Goal: Entertainment & Leisure: Consume media (video, audio)

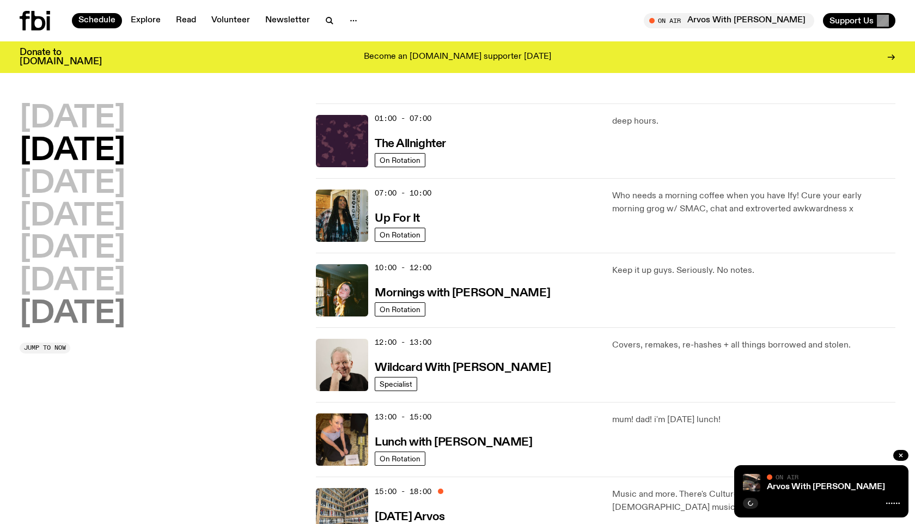
click at [72, 313] on h2 "[DATE]" at bounding box center [73, 314] width 106 height 31
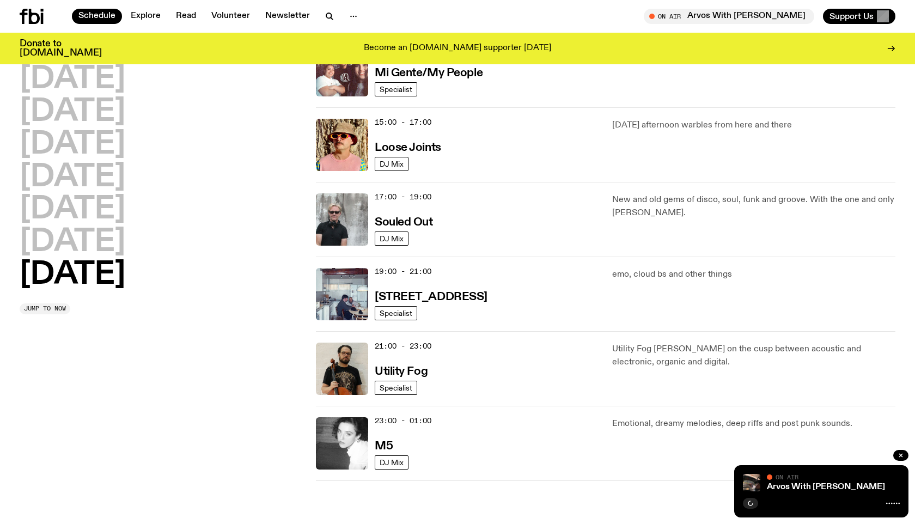
scroll to position [600, 0]
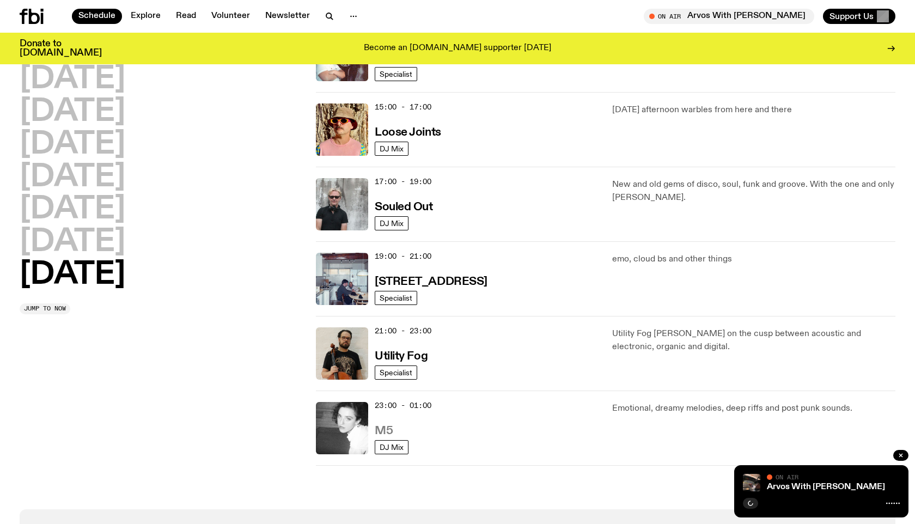
click at [385, 425] on h3 "M5" at bounding box center [384, 430] width 18 height 11
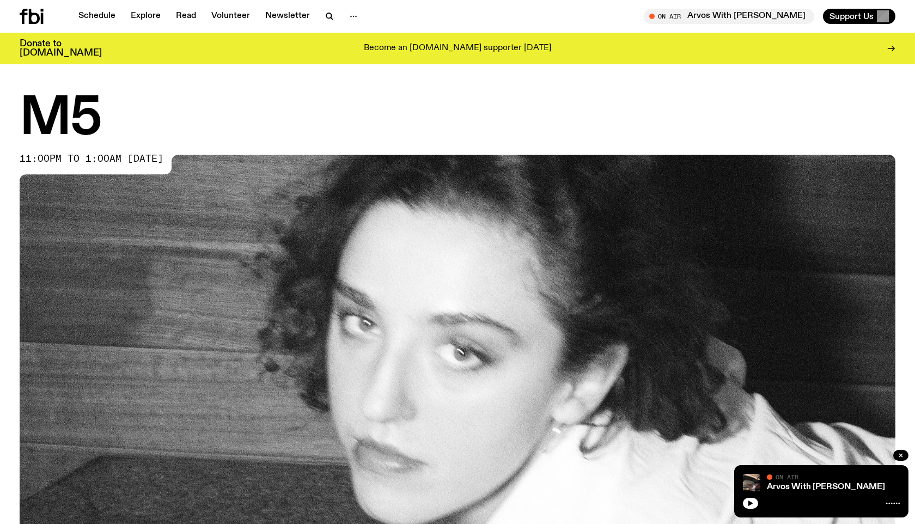
scroll to position [318, 0]
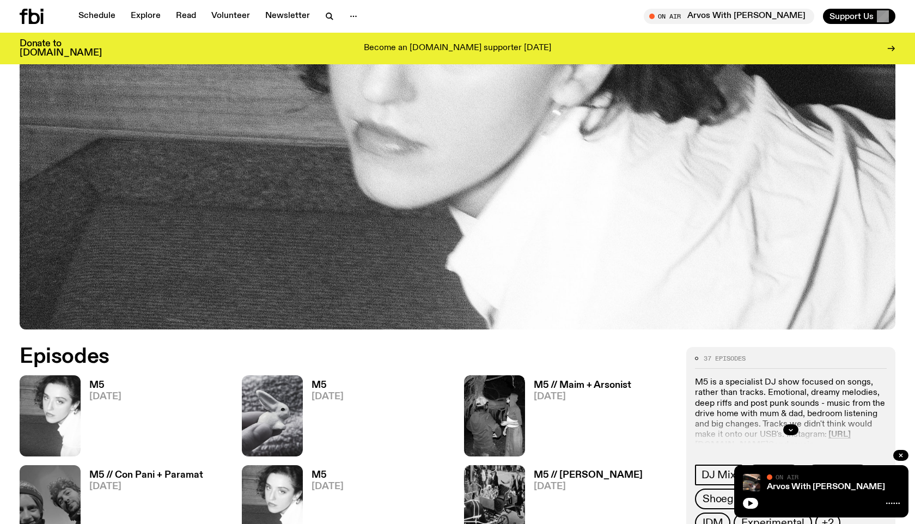
click at [97, 386] on h3 "M5" at bounding box center [105, 385] width 32 height 9
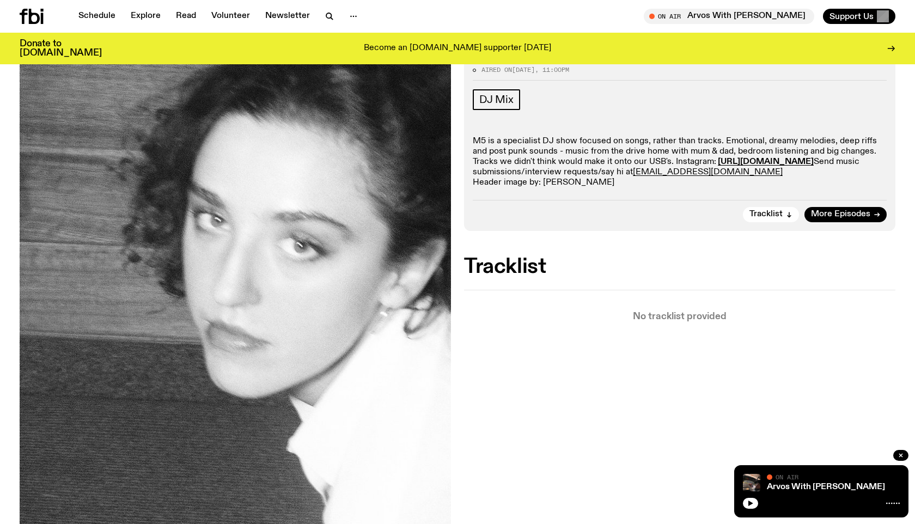
scroll to position [155, 0]
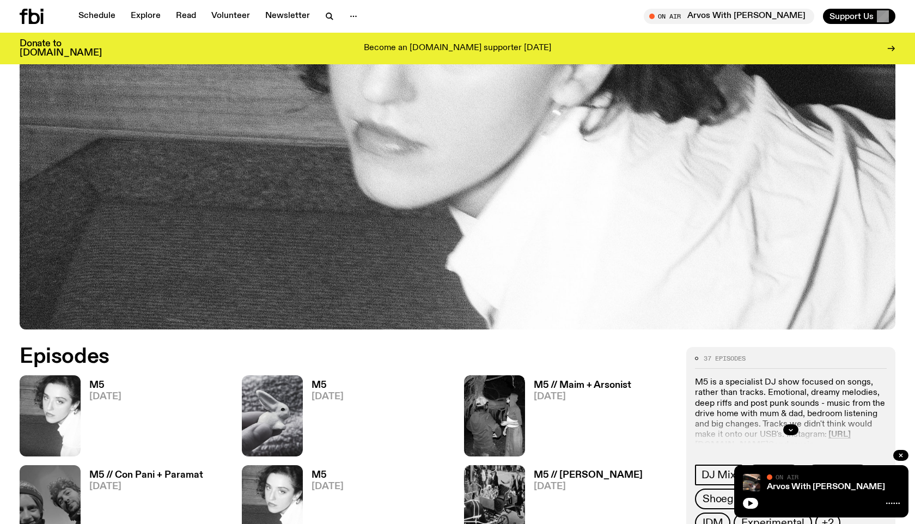
scroll to position [424, 0]
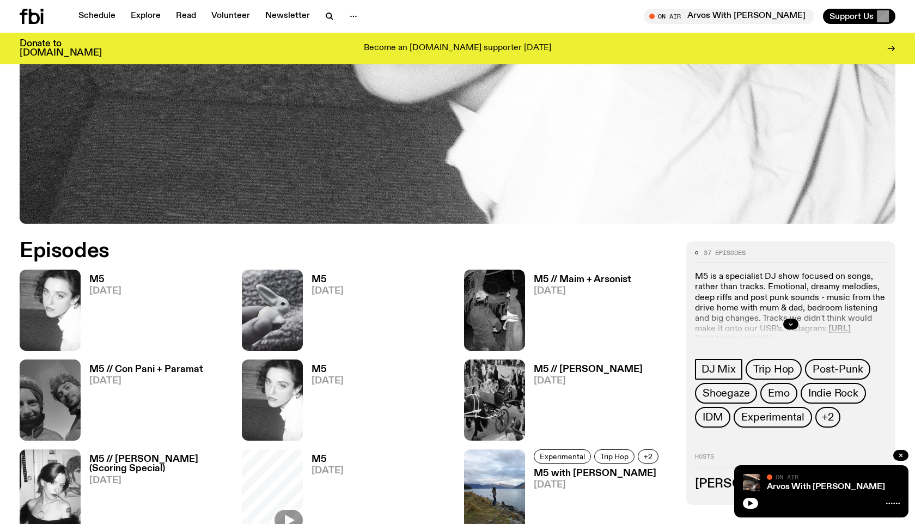
click at [98, 275] on h3 "M5" at bounding box center [105, 279] width 32 height 9
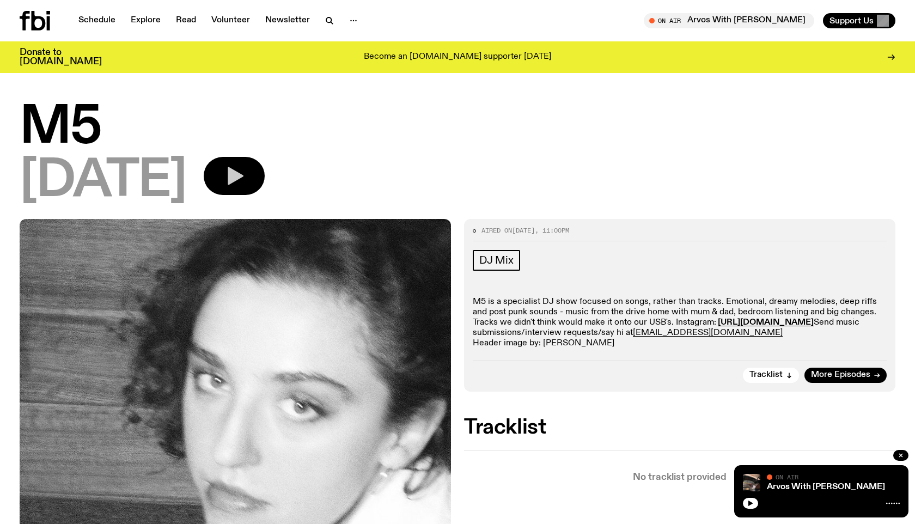
click at [245, 186] on icon "button" at bounding box center [234, 176] width 22 height 22
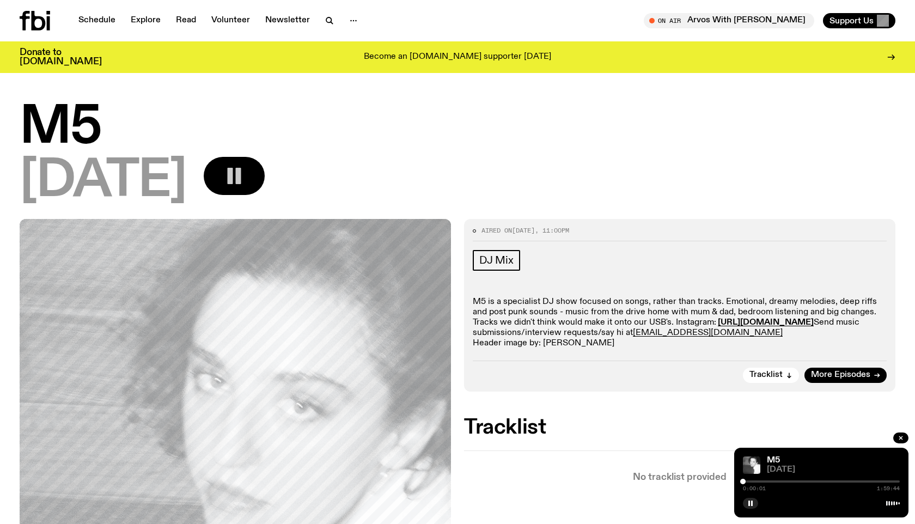
click at [763, 480] on div at bounding box center [821, 481] width 157 height 2
click at [768, 480] on div at bounding box center [821, 481] width 157 height 2
click at [773, 482] on div at bounding box center [821, 481] width 157 height 2
click at [778, 480] on div at bounding box center [821, 481] width 157 height 2
click at [781, 481] on div at bounding box center [821, 481] width 157 height 2
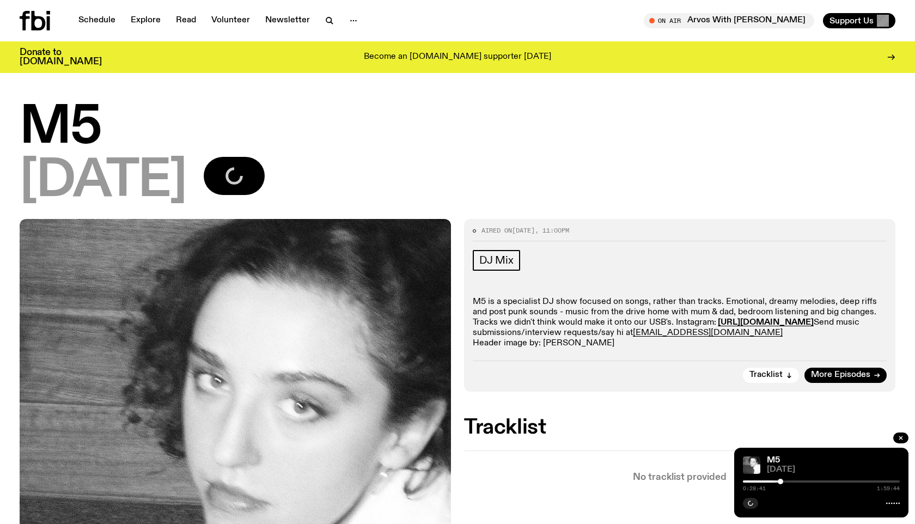
click at [691, 186] on div "[DATE]" at bounding box center [458, 181] width 876 height 49
click at [685, 387] on div "Aired on [DATE] 11:00pm DJ Mix M5 is a specialist DJ show focused on songs, rat…" at bounding box center [679, 305] width 431 height 172
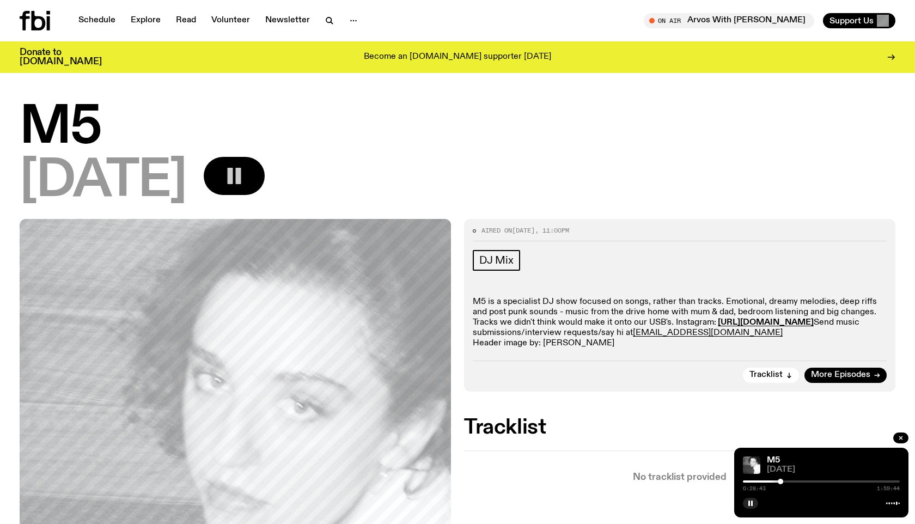
click at [778, 481] on div at bounding box center [780, 481] width 5 height 5
click at [782, 482] on div at bounding box center [821, 481] width 157 height 2
click at [787, 481] on div at bounding box center [821, 481] width 157 height 2
click at [790, 481] on div at bounding box center [821, 481] width 157 height 2
click at [795, 482] on div at bounding box center [821, 481] width 157 height 2
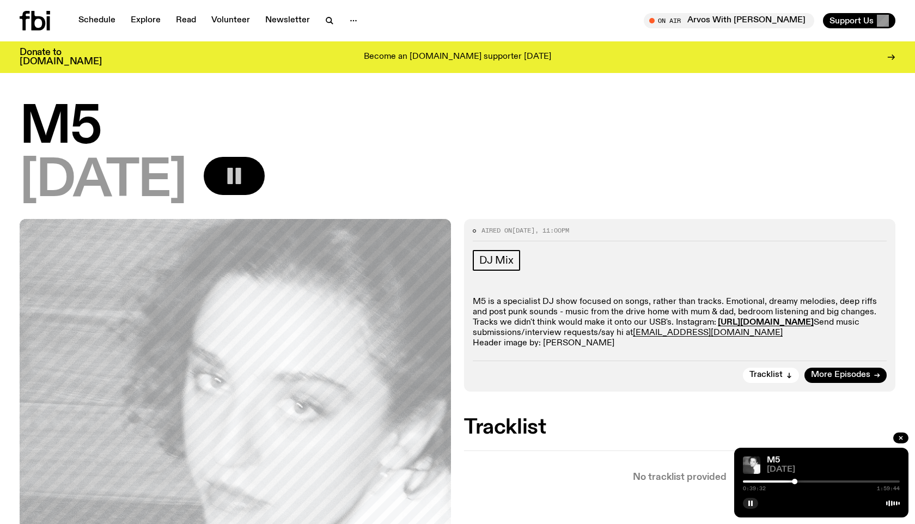
click at [798, 482] on div at bounding box center [821, 481] width 157 height 2
click at [802, 482] on div at bounding box center [821, 481] width 157 height 2
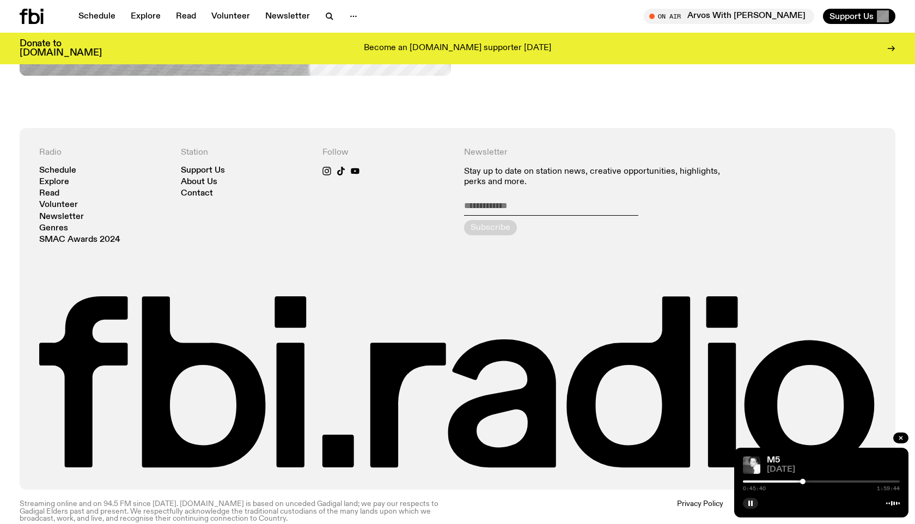
scroll to position [710, 0]
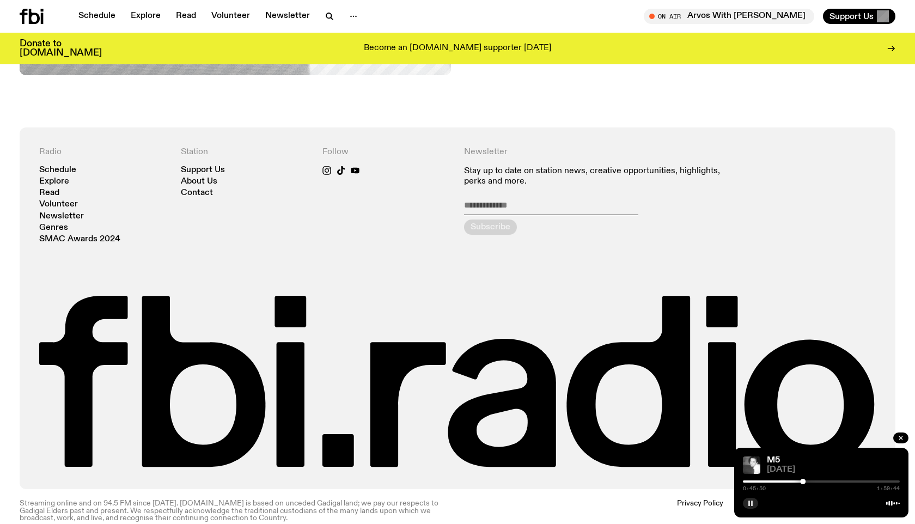
click at [751, 503] on icon "button" at bounding box center [750, 503] width 7 height 7
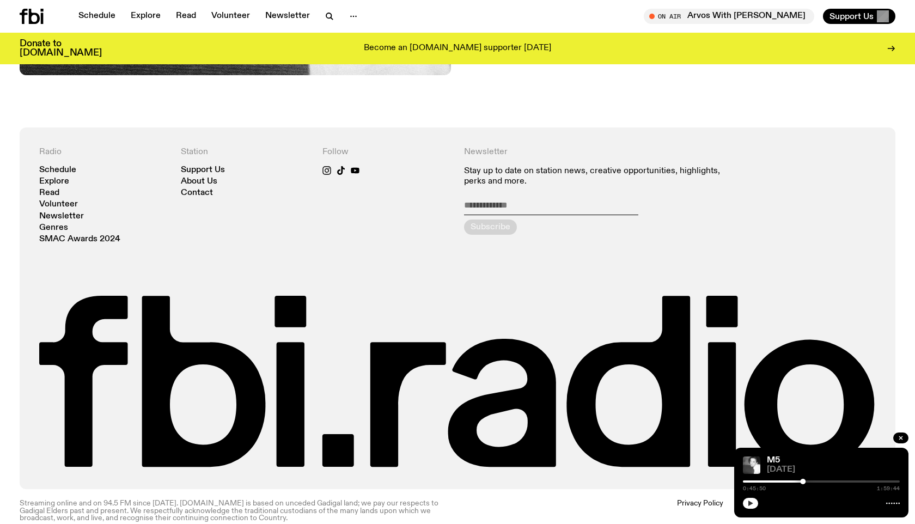
click at [751, 506] on icon "button" at bounding box center [750, 503] width 7 height 7
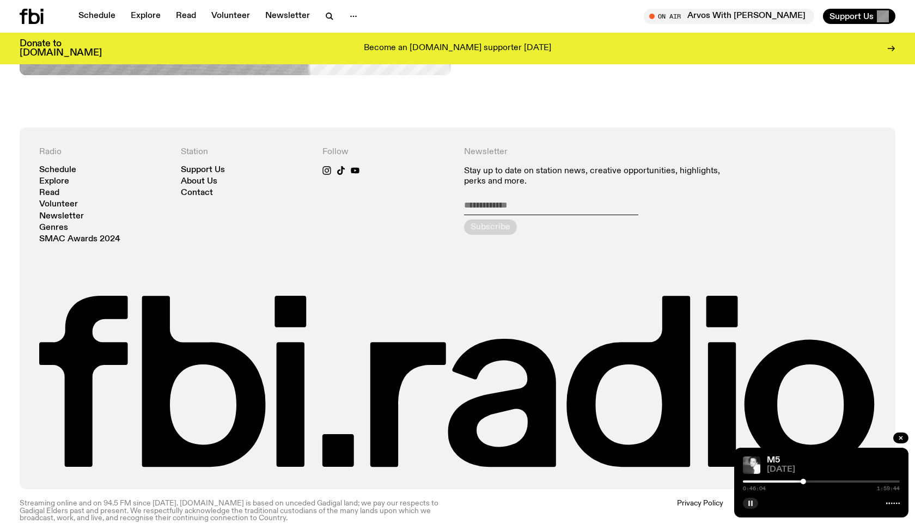
click at [749, 500] on icon "button" at bounding box center [750, 503] width 7 height 7
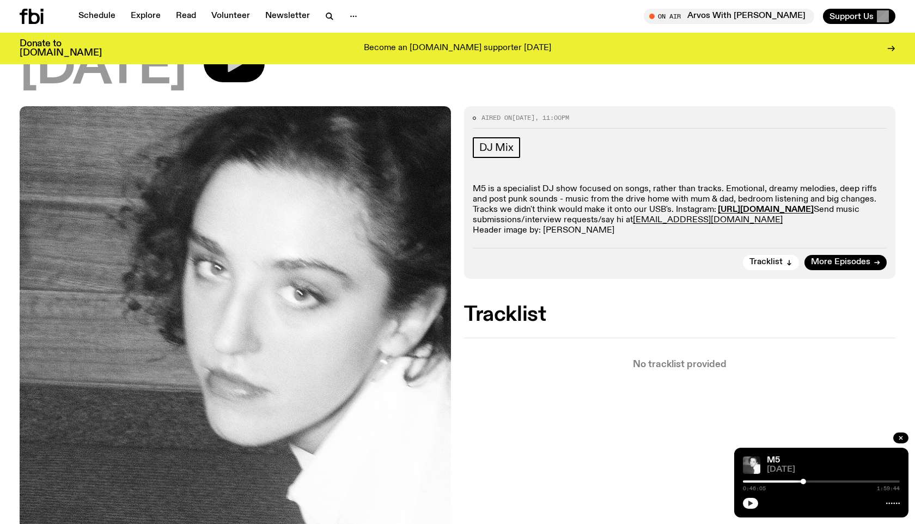
scroll to position [0, 0]
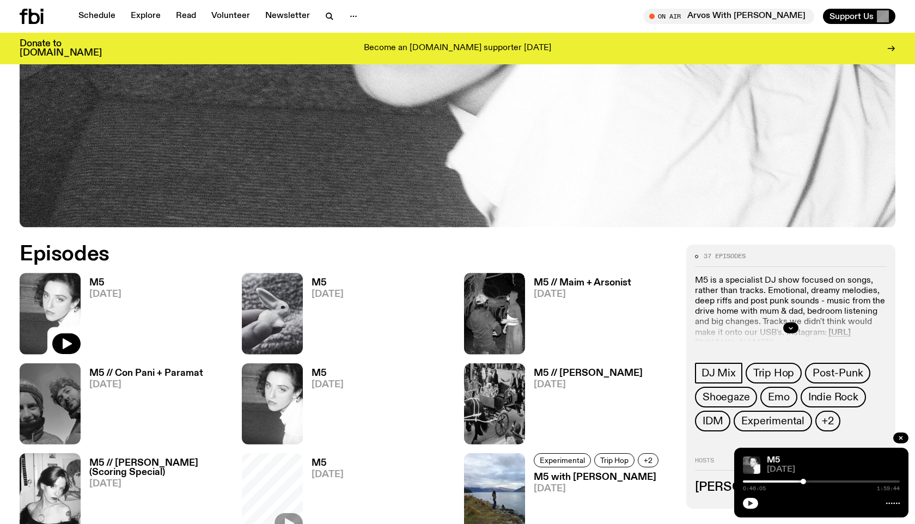
scroll to position [415, 0]
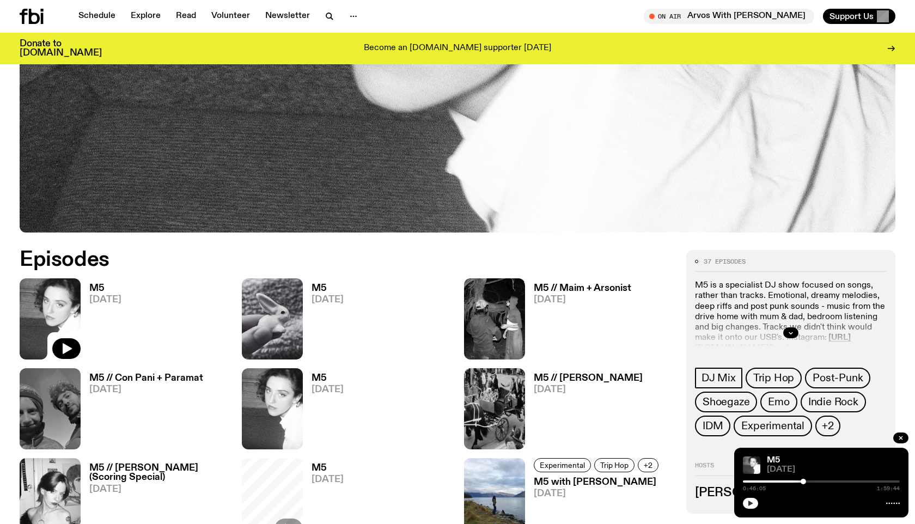
click at [318, 284] on h3 "M5" at bounding box center [328, 288] width 32 height 9
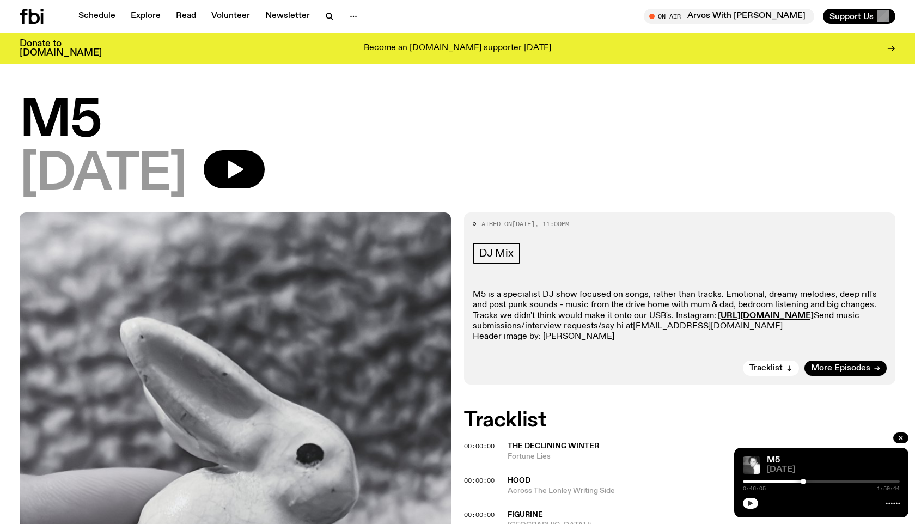
scroll to position [81, 0]
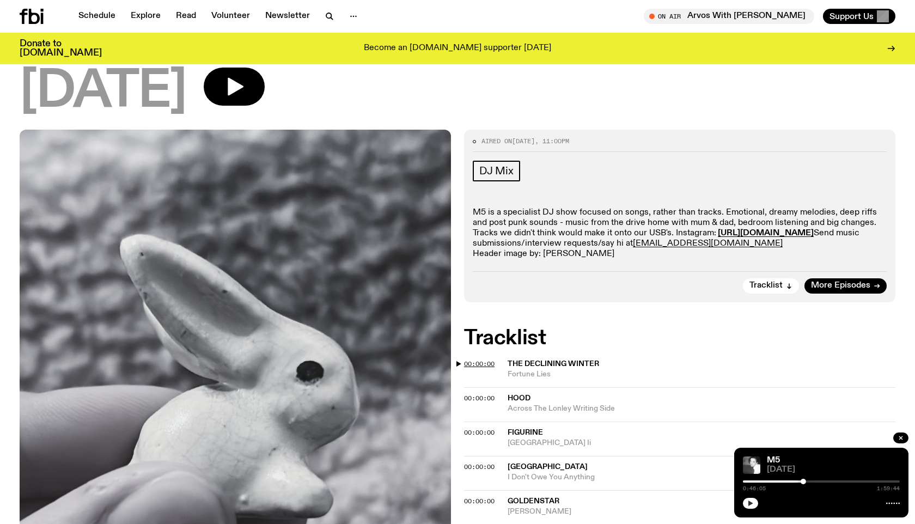
click at [486, 361] on span "00:00:00" at bounding box center [479, 364] width 31 height 9
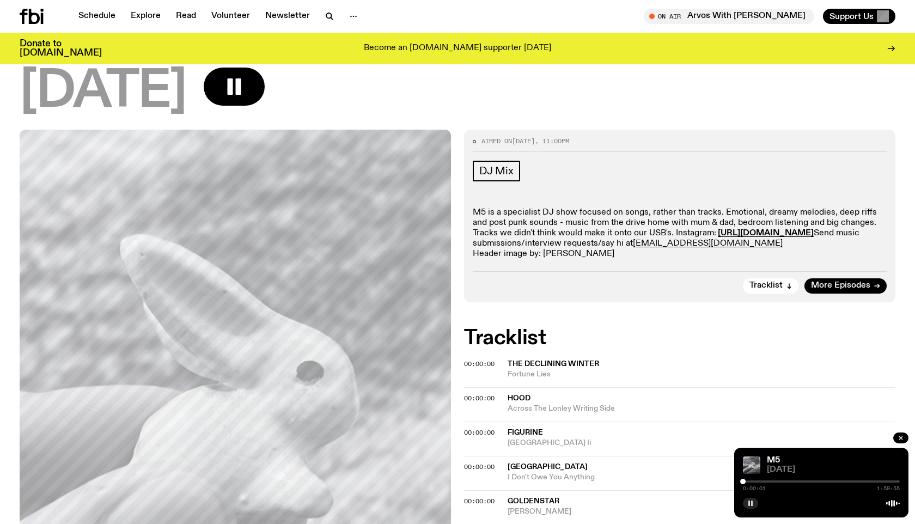
click at [752, 483] on div "0:00:01 1:59:55" at bounding box center [821, 484] width 157 height 13
click at [756, 477] on div "M5 [DATE] 0:00:02 1:59:55" at bounding box center [821, 483] width 174 height 70
click at [753, 481] on div at bounding box center [821, 481] width 157 height 2
click at [760, 482] on div at bounding box center [821, 481] width 157 height 2
click at [768, 480] on div at bounding box center [821, 481] width 157 height 2
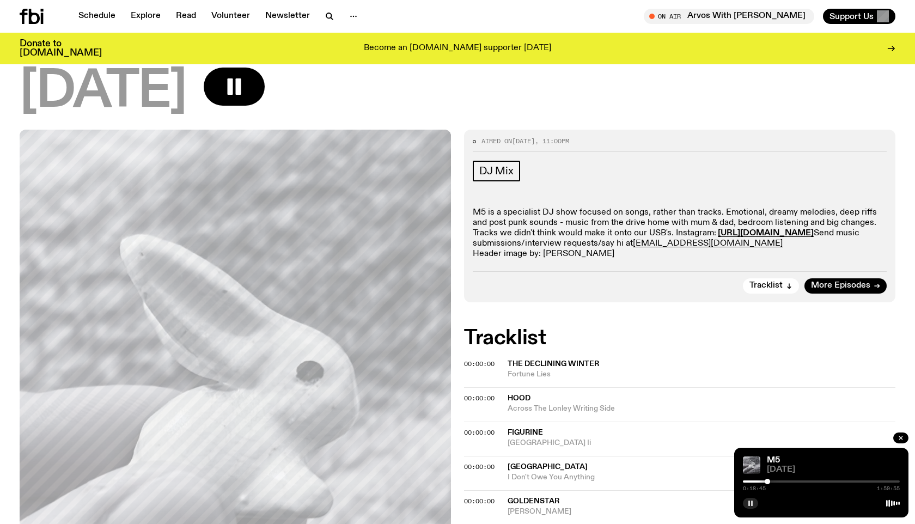
click at [775, 480] on div at bounding box center [821, 481] width 157 height 2
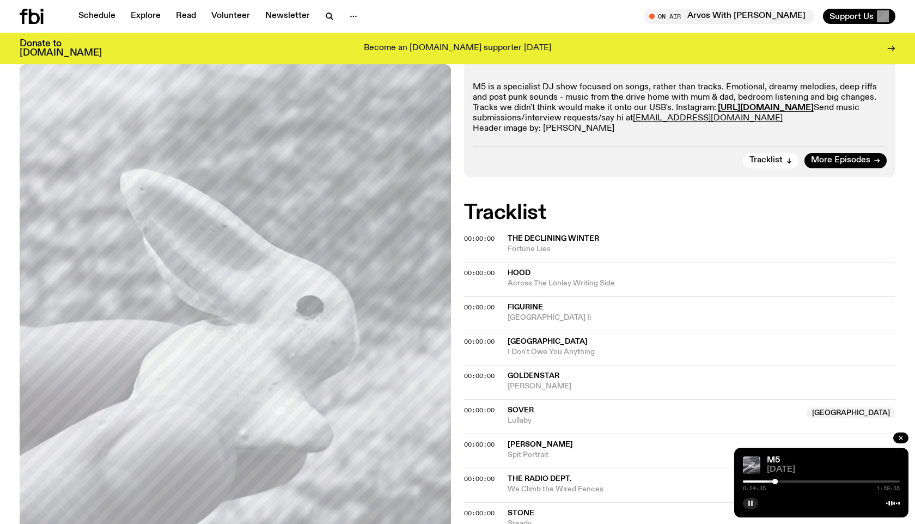
scroll to position [447, 0]
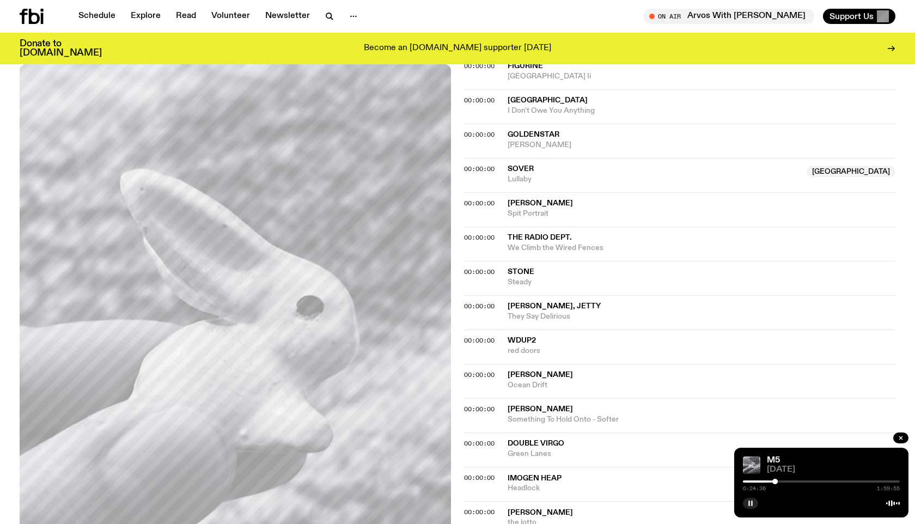
click at [782, 481] on div at bounding box center [821, 481] width 157 height 2
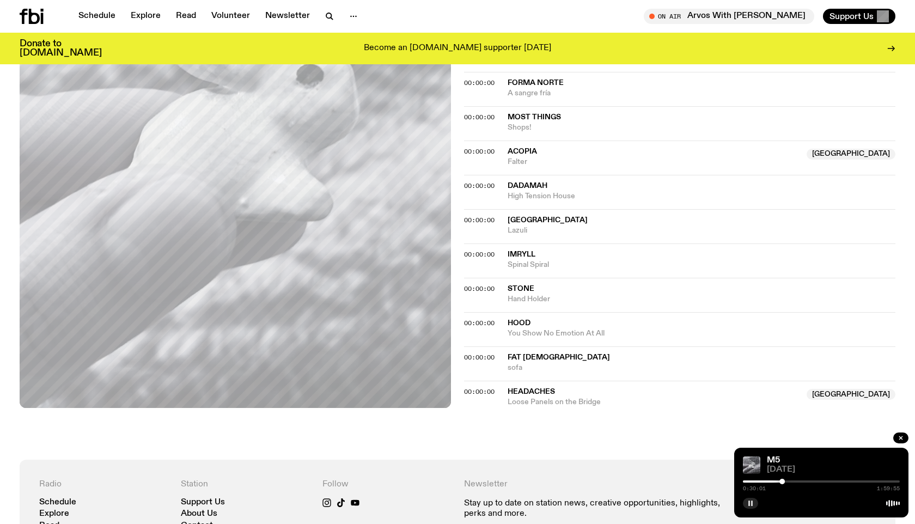
scroll to position [1198, 0]
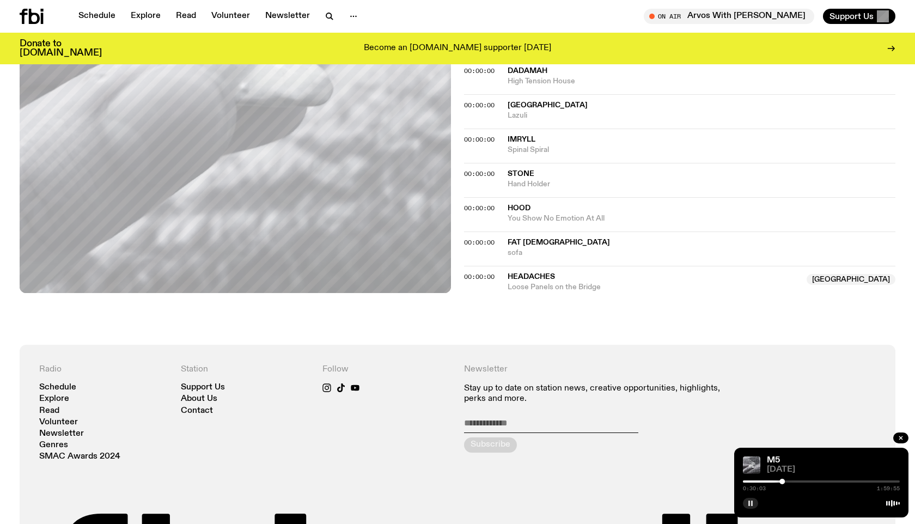
click at [789, 482] on div at bounding box center [821, 481] width 157 height 2
click at [90, 17] on link "Schedule" at bounding box center [97, 16] width 50 height 15
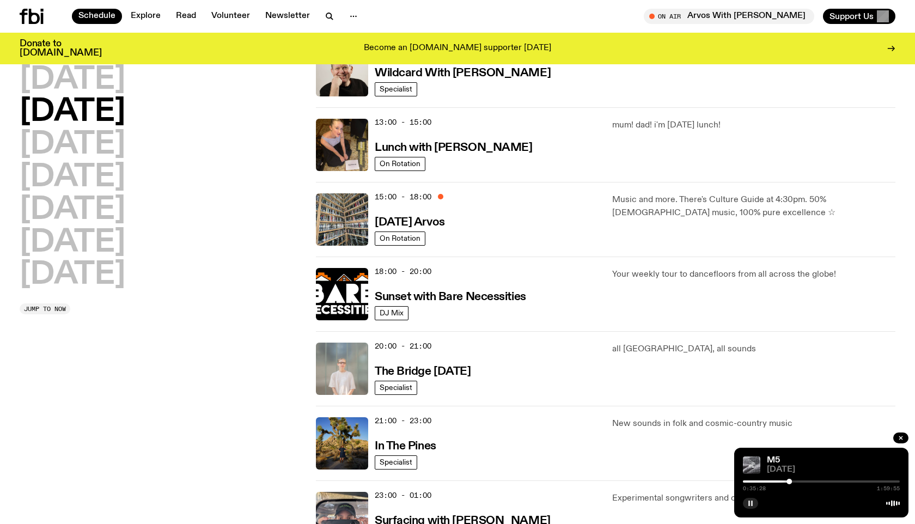
scroll to position [424, 0]
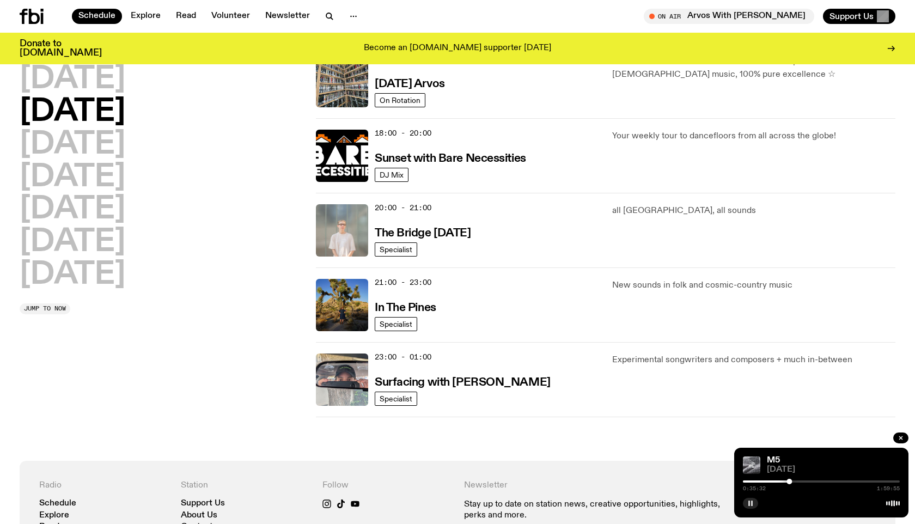
click at [750, 501] on icon "button" at bounding box center [750, 503] width 7 height 7
click at [115, 269] on h2 "[DATE]" at bounding box center [73, 275] width 106 height 31
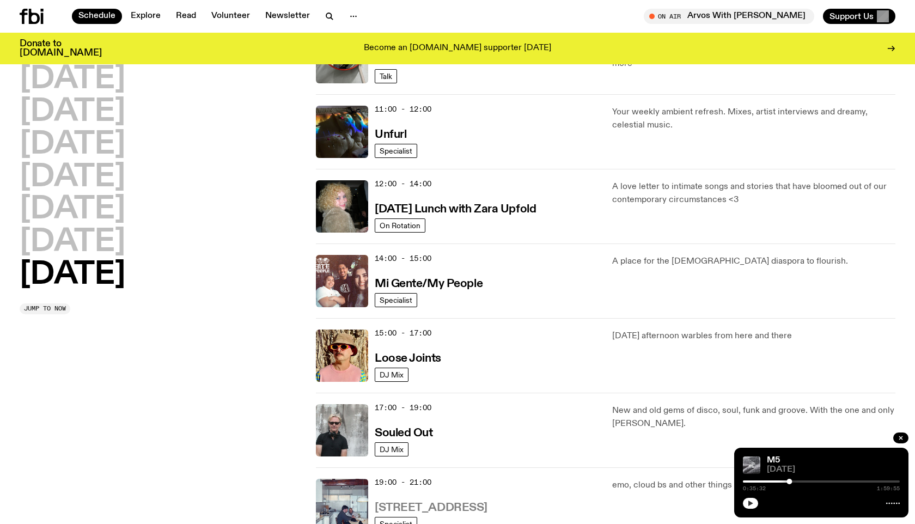
scroll to position [280, 0]
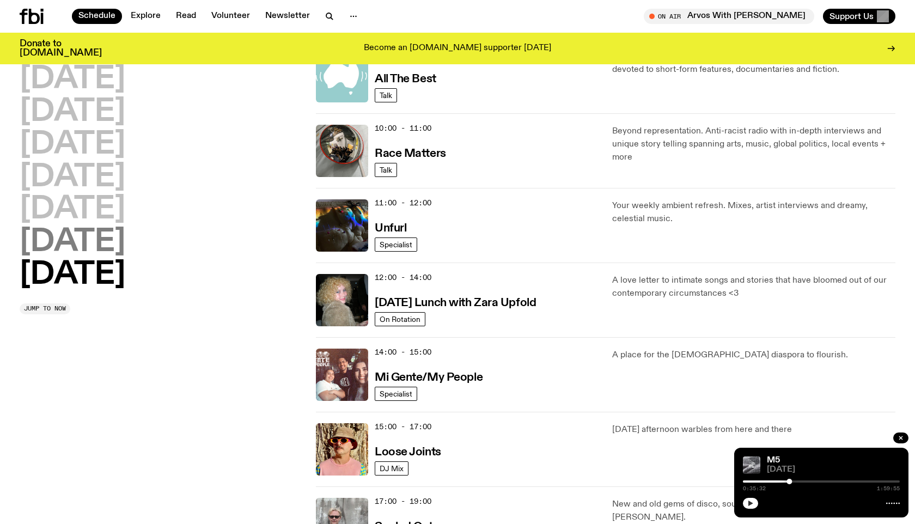
click at [125, 245] on h2 "[DATE]" at bounding box center [73, 242] width 106 height 31
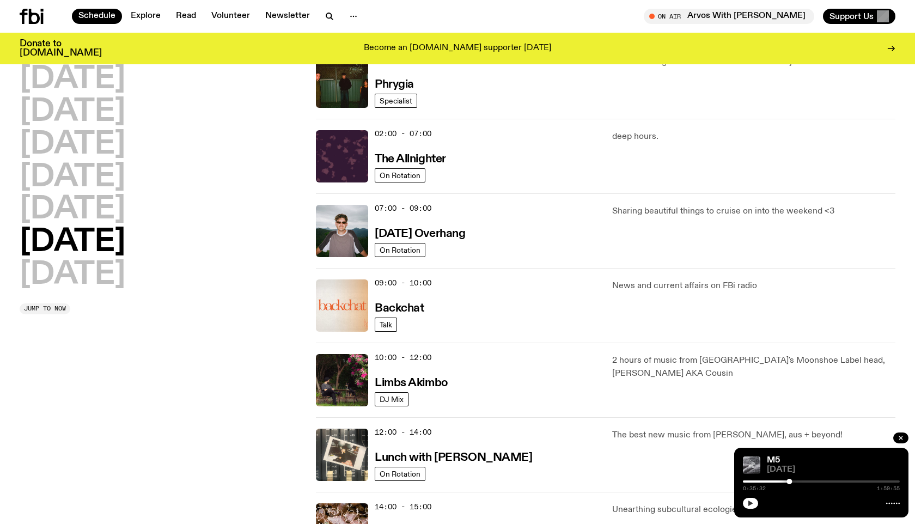
scroll to position [0, 0]
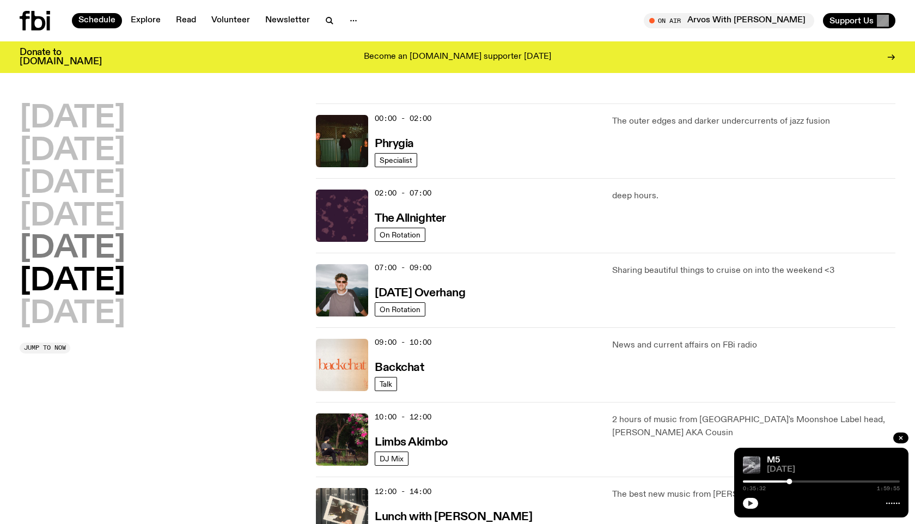
click at [88, 246] on h2 "[DATE]" at bounding box center [73, 249] width 106 height 31
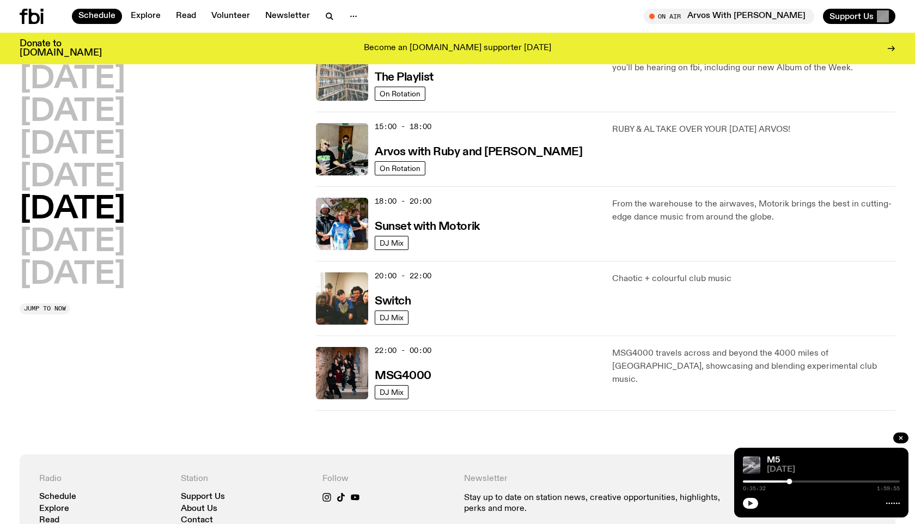
scroll to position [357, 0]
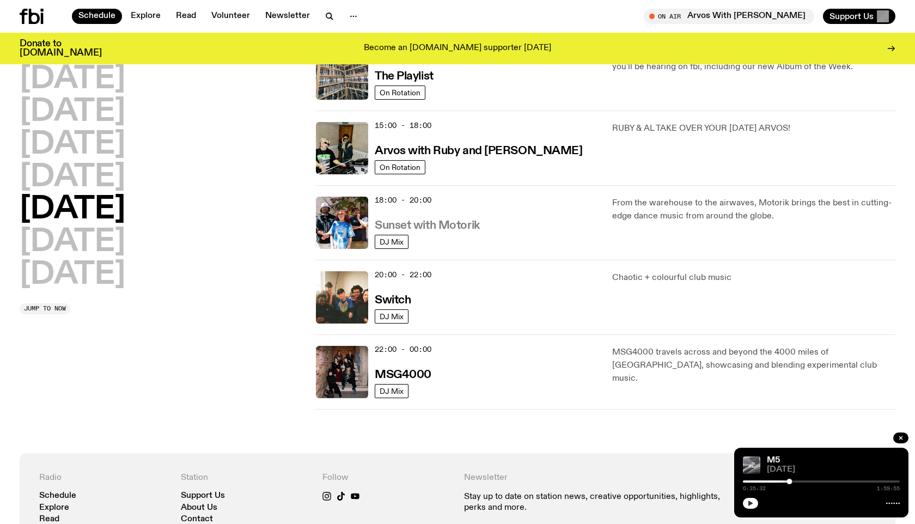
click at [431, 223] on h3 "Sunset with Motorik" at bounding box center [427, 225] width 105 height 11
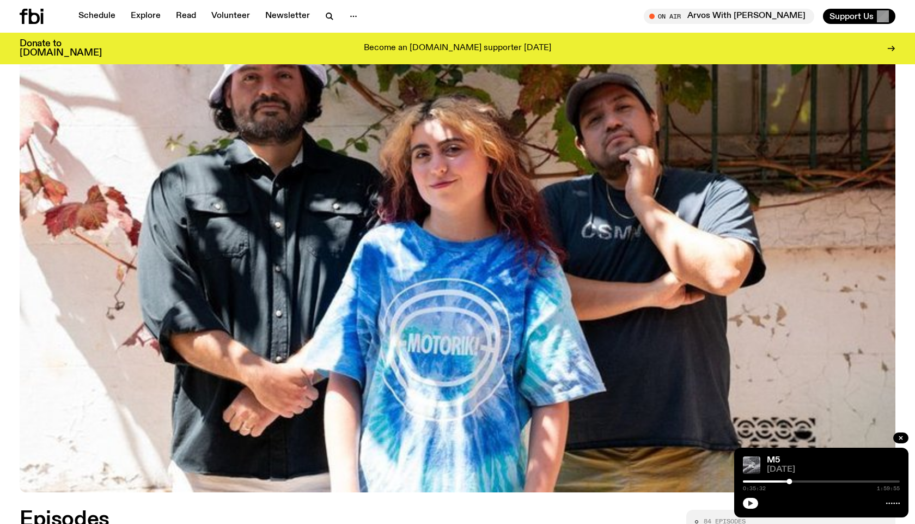
scroll to position [459, 0]
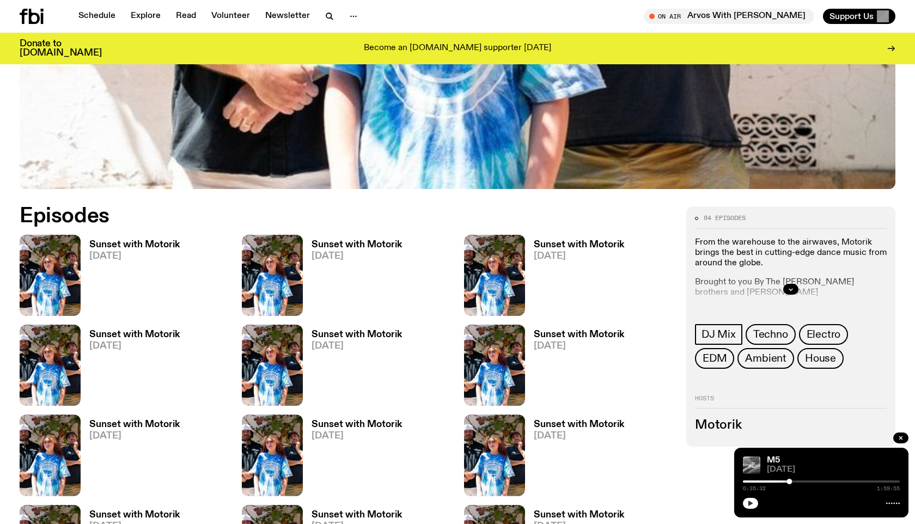
click at [141, 246] on h3 "Sunset with Motorik" at bounding box center [134, 244] width 90 height 9
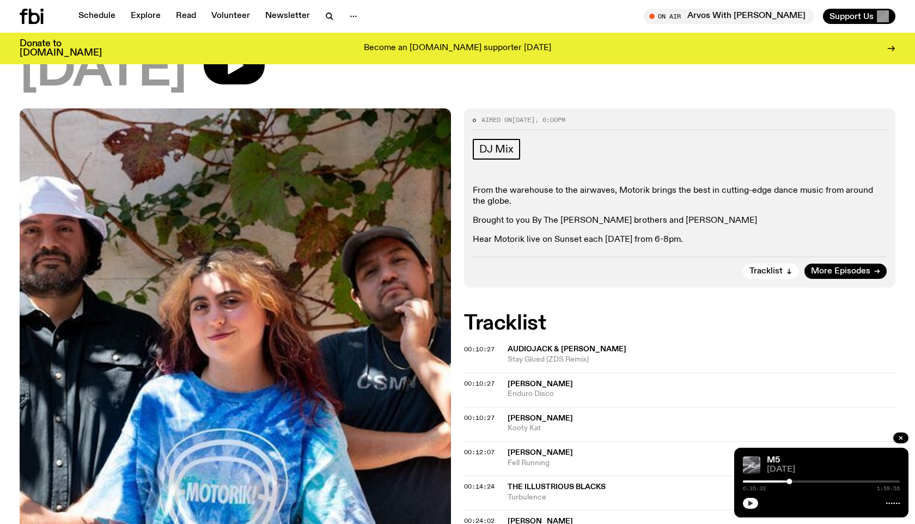
scroll to position [114, 0]
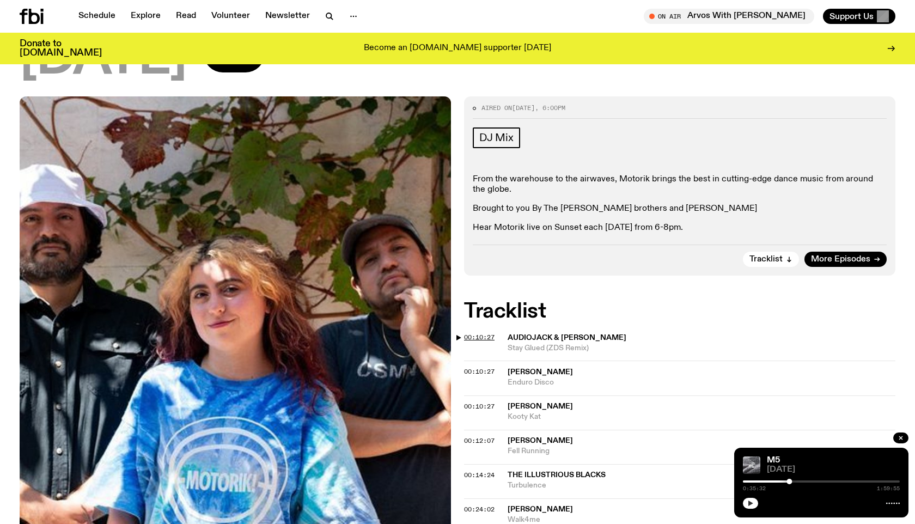
click at [491, 336] on span "00:10:27" at bounding box center [479, 337] width 31 height 9
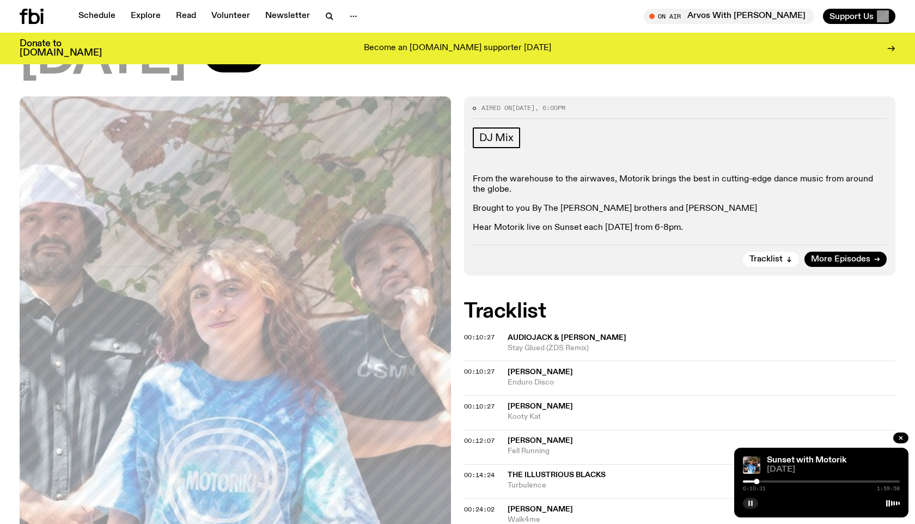
click at [760, 481] on div at bounding box center [821, 481] width 157 height 2
click at [752, 505] on rect "button" at bounding box center [752, 503] width 2 height 5
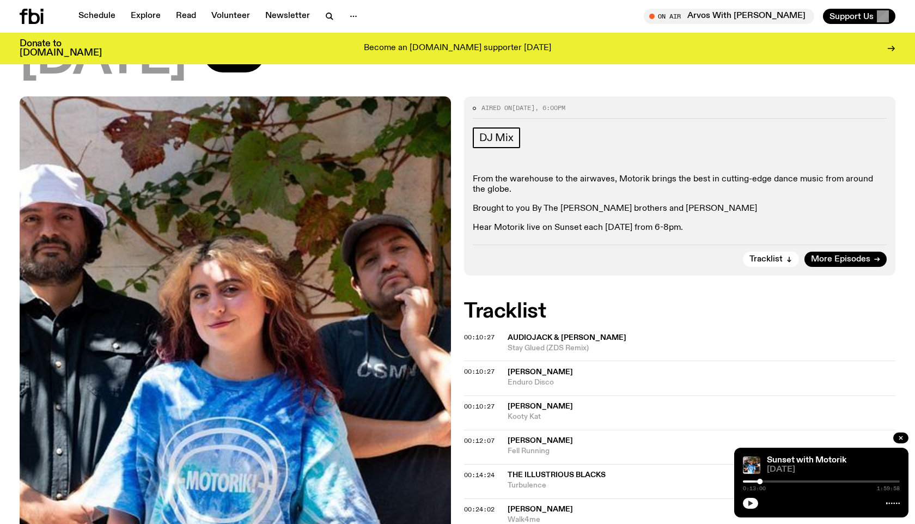
click at [524, 376] on span "[PERSON_NAME]" at bounding box center [540, 372] width 65 height 8
click at [530, 407] on span "[PERSON_NAME]" at bounding box center [540, 407] width 65 height 8
click at [754, 503] on button "button" at bounding box center [750, 503] width 15 height 11
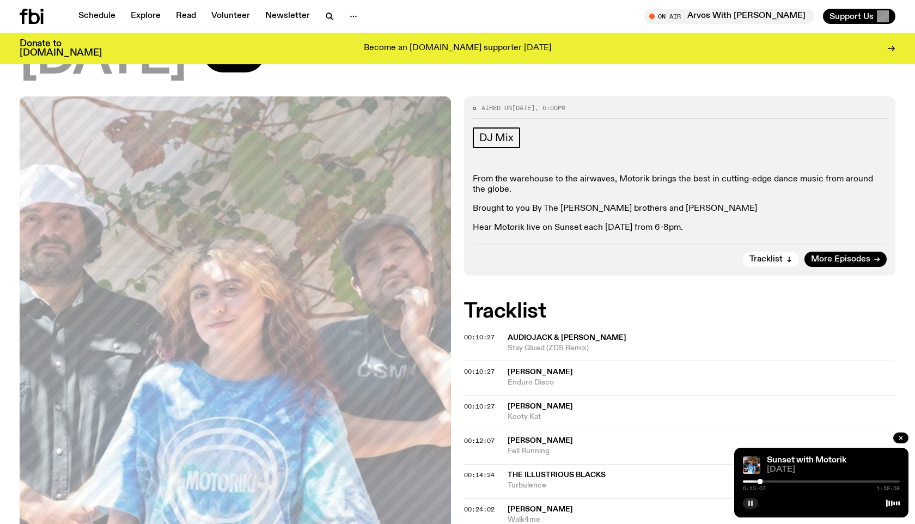
click at [752, 503] on rect "button" at bounding box center [752, 503] width 2 height 5
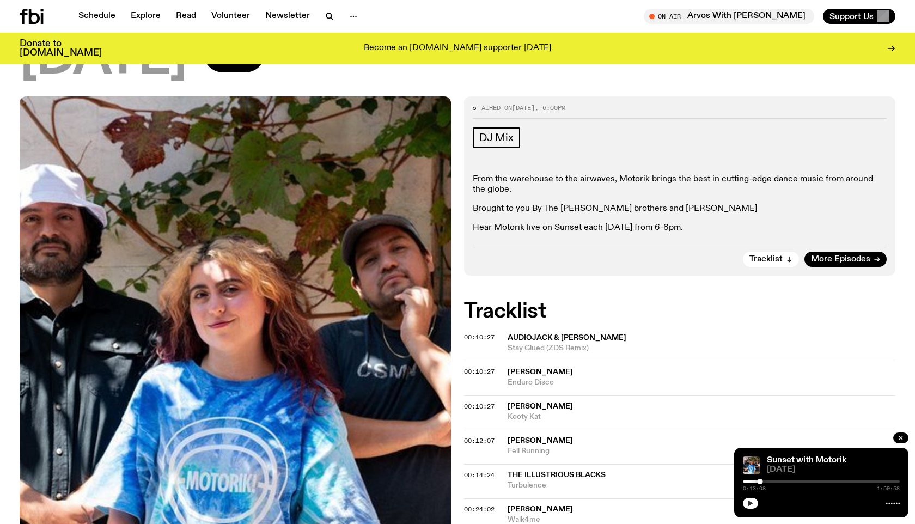
click at [530, 409] on span "[PERSON_NAME]" at bounding box center [540, 407] width 65 height 8
click at [745, 503] on button "button" at bounding box center [750, 503] width 15 height 11
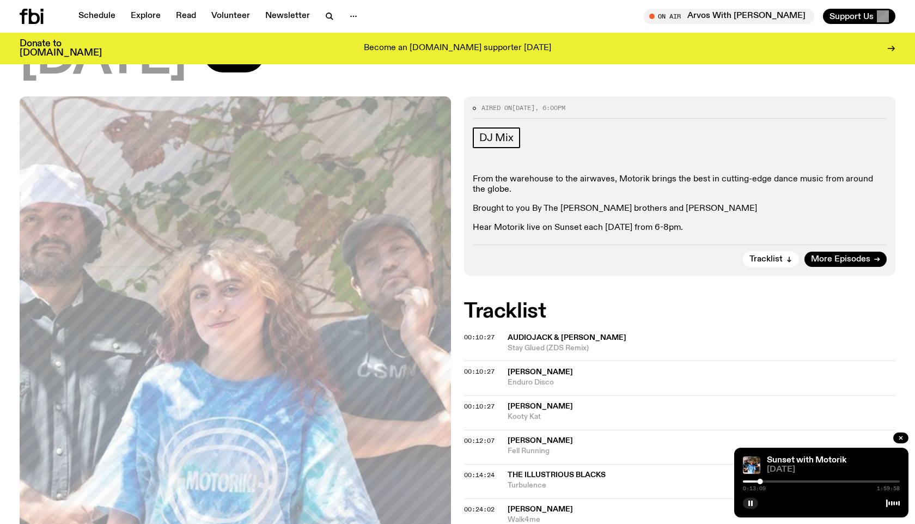
click at [533, 437] on span "[PERSON_NAME]" at bounding box center [540, 441] width 65 height 8
click at [479, 441] on span "00:12:07" at bounding box center [479, 440] width 31 height 9
click at [764, 480] on div at bounding box center [821, 481] width 157 height 2
click at [479, 473] on span "00:14:24" at bounding box center [479, 475] width 31 height 9
click at [769, 482] on div at bounding box center [821, 481] width 157 height 2
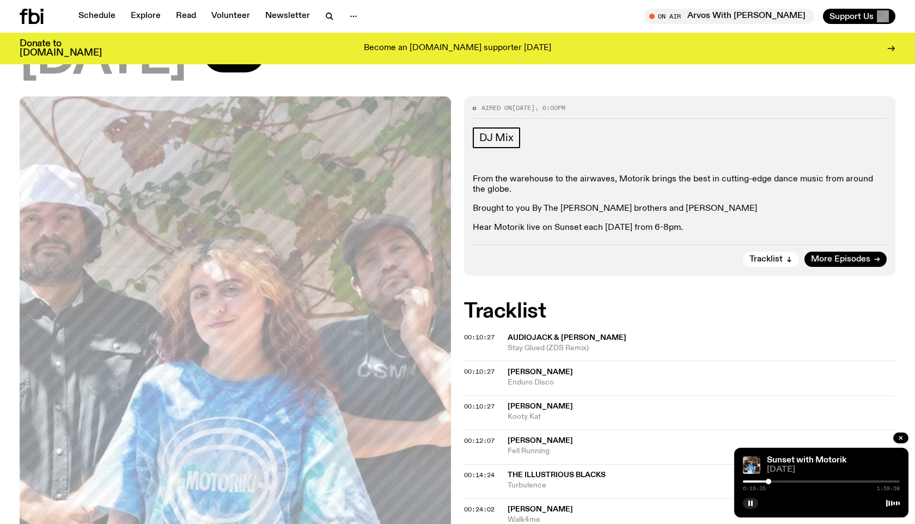
scroll to position [226, 0]
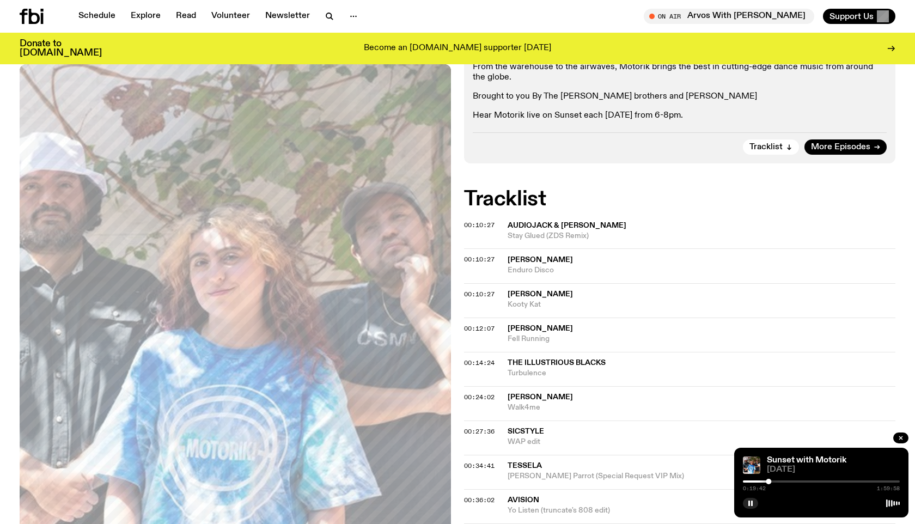
click at [772, 482] on div at bounding box center [821, 481] width 157 height 2
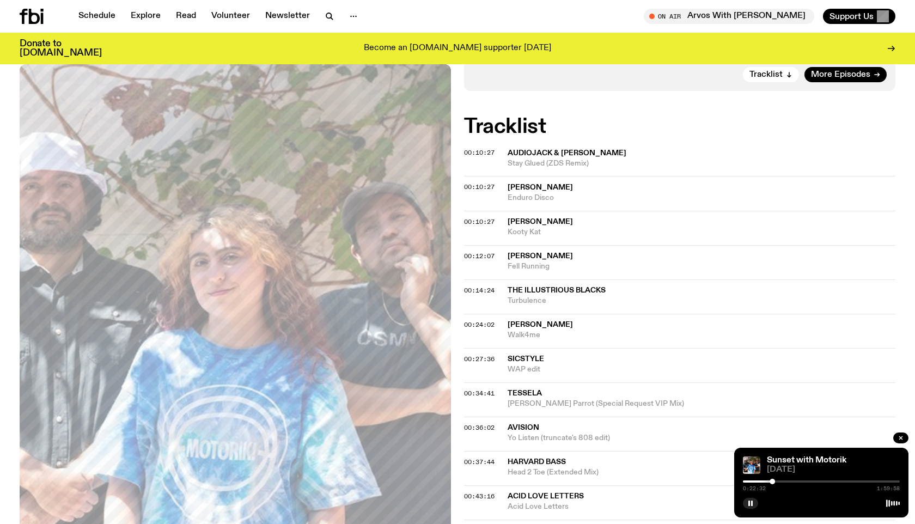
scroll to position [294, 0]
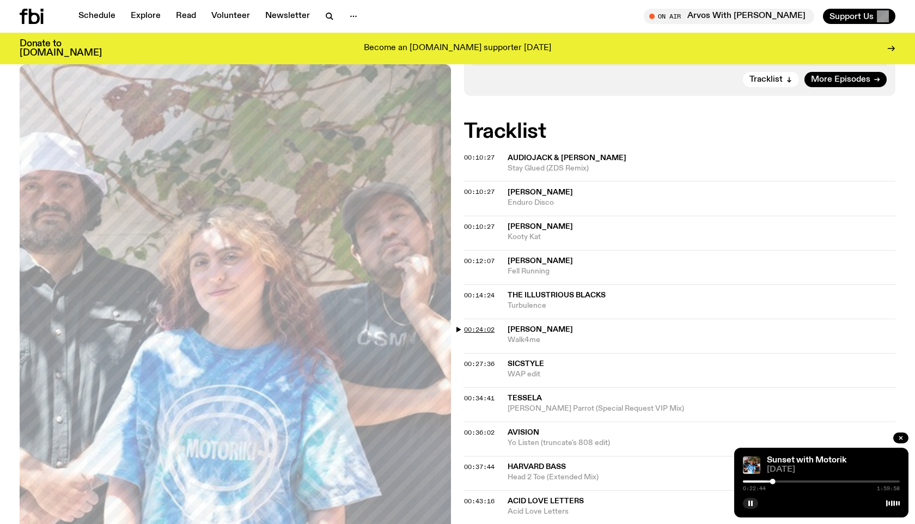
click at [483, 330] on span "00:24:02" at bounding box center [479, 329] width 31 height 9
click at [775, 480] on div at bounding box center [774, 481] width 5 height 5
click at [488, 362] on span "00:27:36" at bounding box center [479, 364] width 31 height 9
click at [482, 362] on span "00:27:36" at bounding box center [479, 364] width 31 height 9
click at [478, 394] on span "00:34:41" at bounding box center [479, 398] width 31 height 9
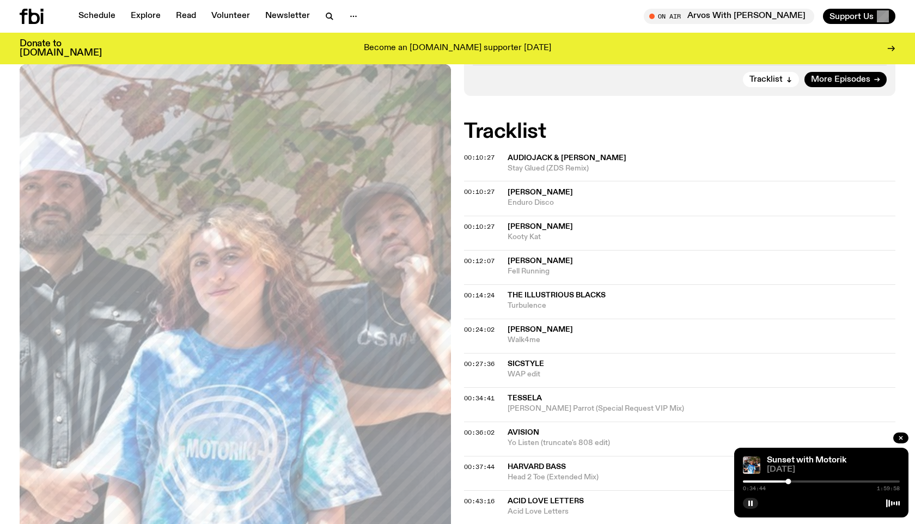
click at [532, 408] on span "[PERSON_NAME] Parrot (Special Request VIP Mix)" at bounding box center [702, 409] width 388 height 10
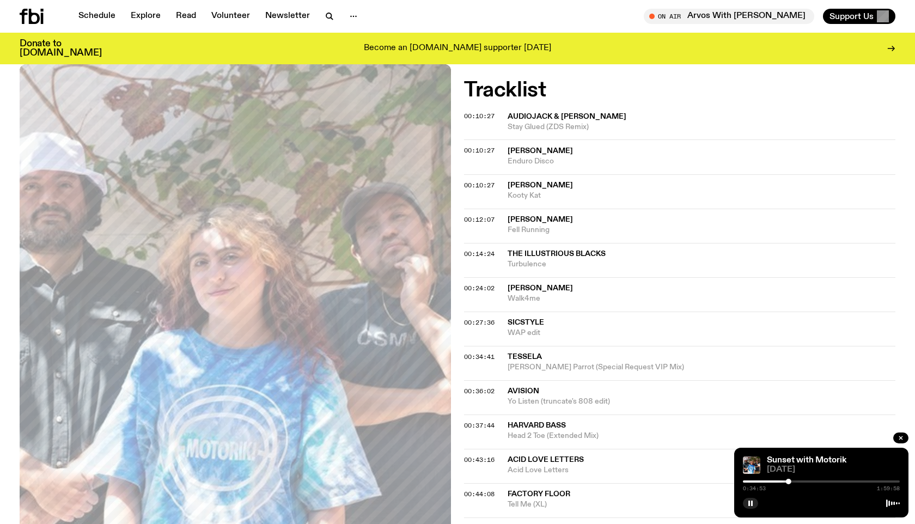
scroll to position [338, 0]
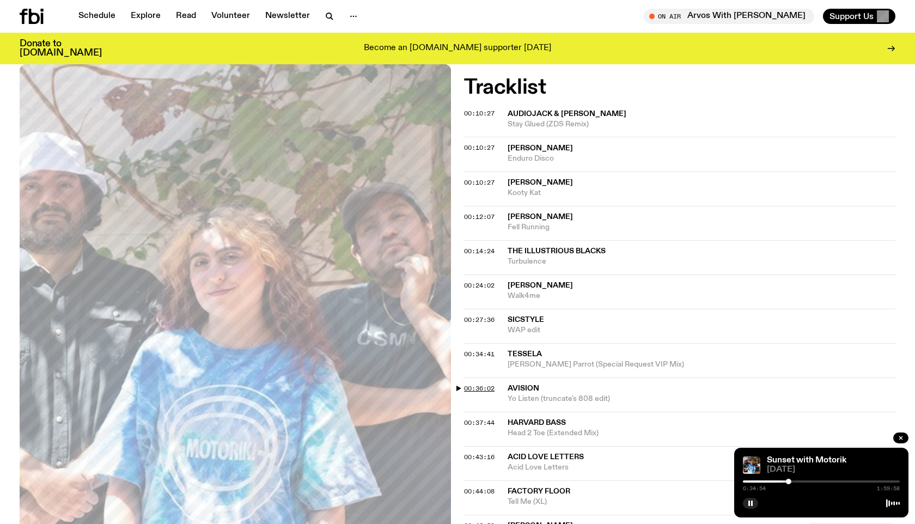
click at [483, 385] on span "00:36:02" at bounding box center [479, 388] width 31 height 9
click at [483, 423] on span "00:37:44" at bounding box center [479, 422] width 31 height 9
click at [793, 479] on div at bounding box center [792, 481] width 5 height 5
click at [794, 483] on div at bounding box center [793, 481] width 5 height 5
click at [485, 456] on span "00:43:16" at bounding box center [479, 457] width 31 height 9
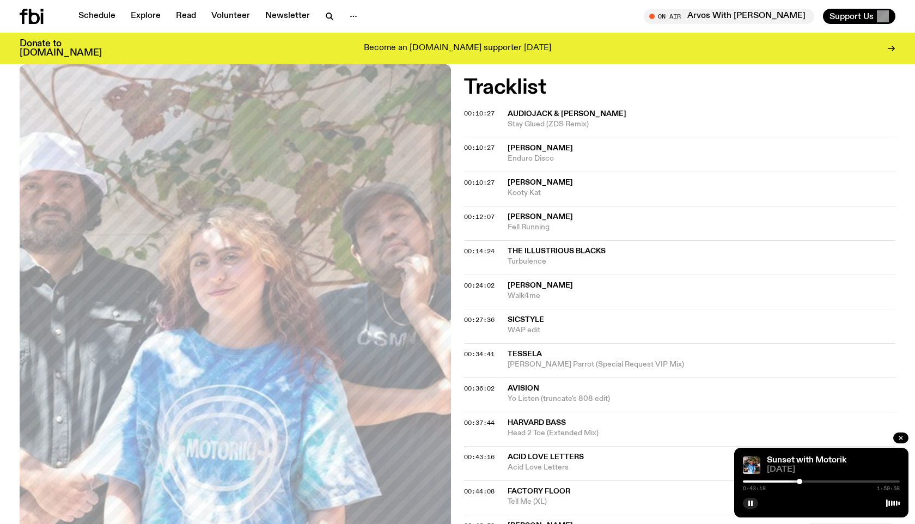
click at [801, 482] on div at bounding box center [799, 481] width 5 height 5
click at [483, 489] on span "00:44:08" at bounding box center [479, 491] width 31 height 9
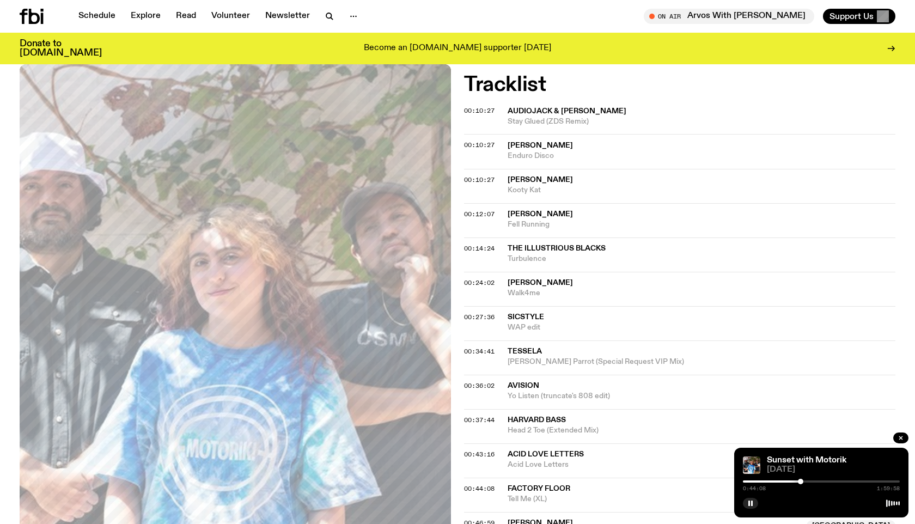
scroll to position [459, 0]
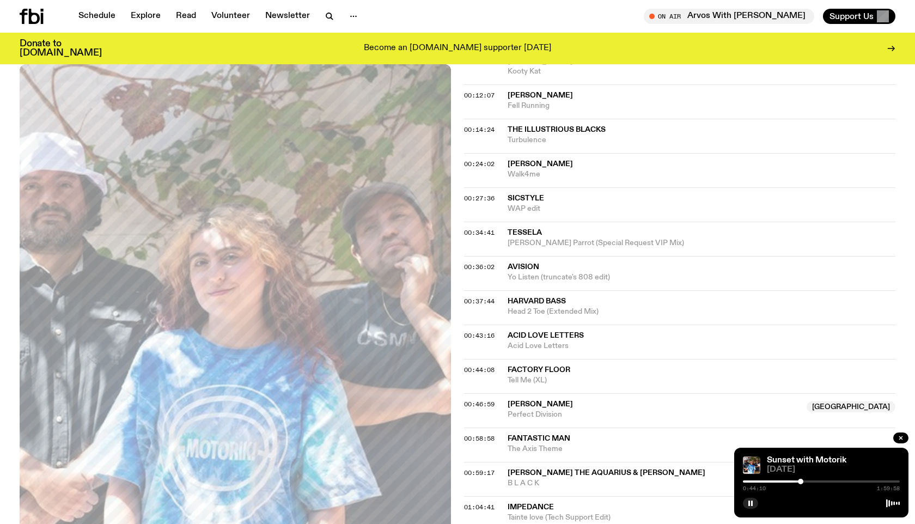
click at [801, 480] on div at bounding box center [800, 481] width 5 height 5
click at [805, 480] on div at bounding box center [821, 481] width 157 height 2
click at [478, 435] on span "00:58:58" at bounding box center [479, 438] width 31 height 9
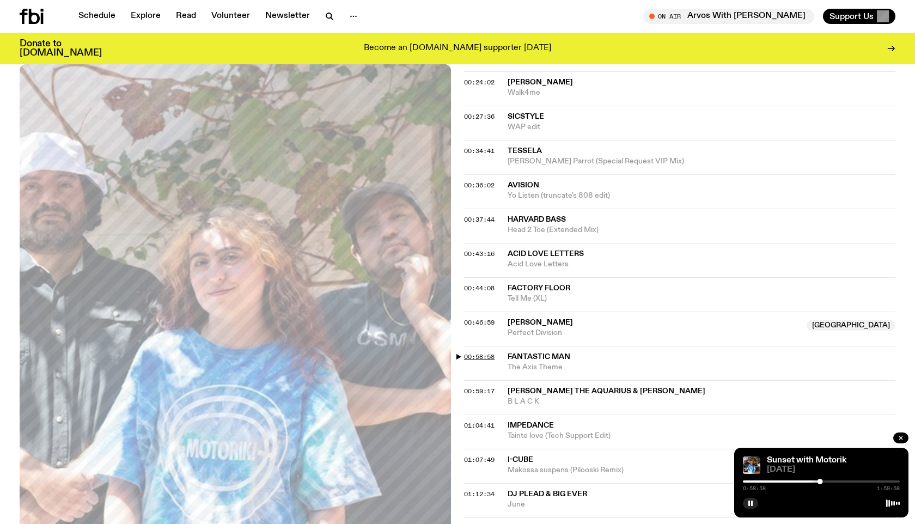
scroll to position [545, 0]
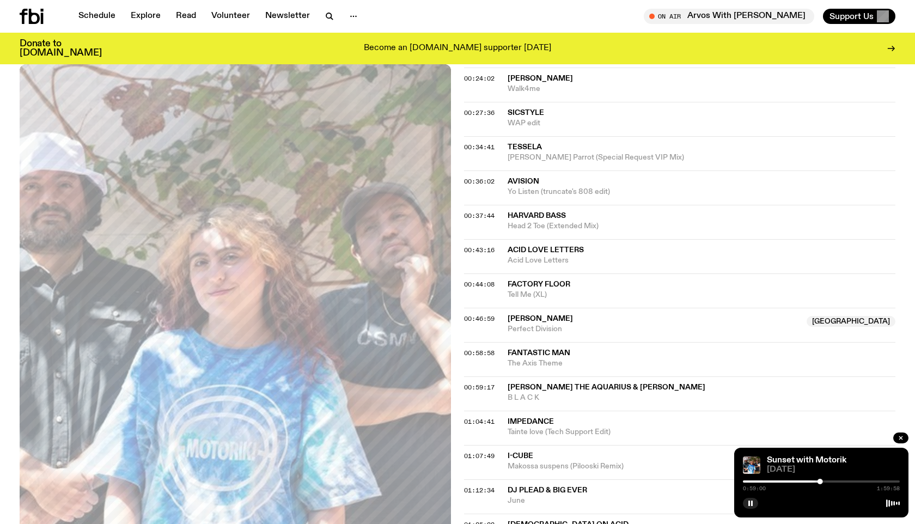
click at [550, 356] on span "Fantastic Man" at bounding box center [539, 353] width 63 height 8
click at [752, 504] on rect "button" at bounding box center [752, 503] width 2 height 5
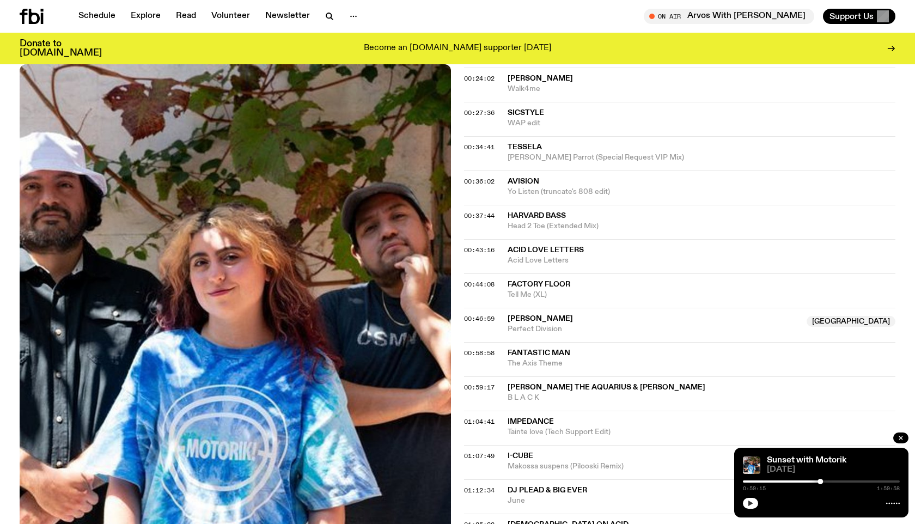
click at [755, 508] on div at bounding box center [821, 502] width 157 height 13
click at [752, 506] on icon "button" at bounding box center [750, 503] width 7 height 7
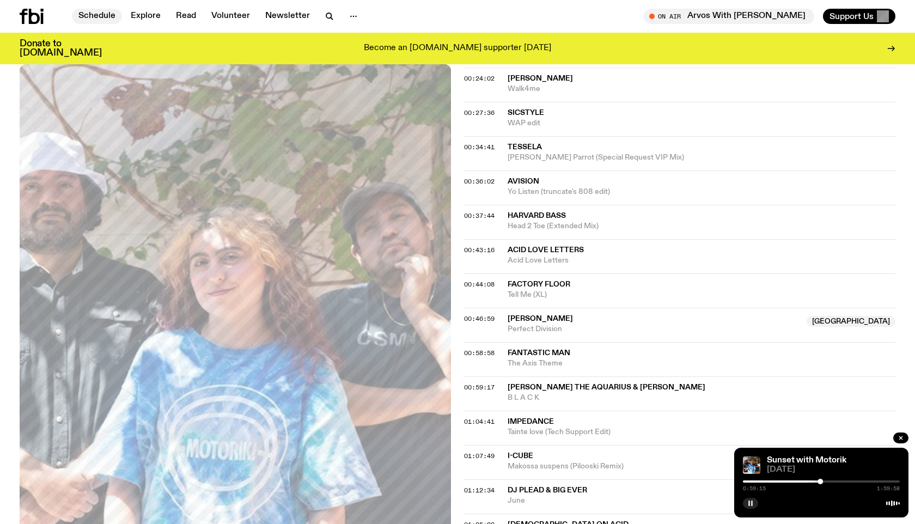
click at [101, 13] on link "Schedule" at bounding box center [97, 16] width 50 height 15
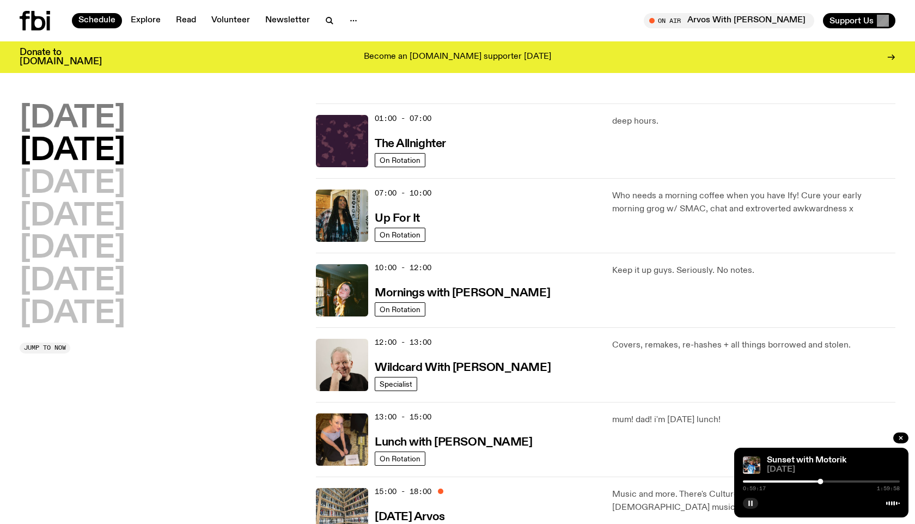
click at [98, 123] on h2 "[DATE]" at bounding box center [73, 118] width 106 height 31
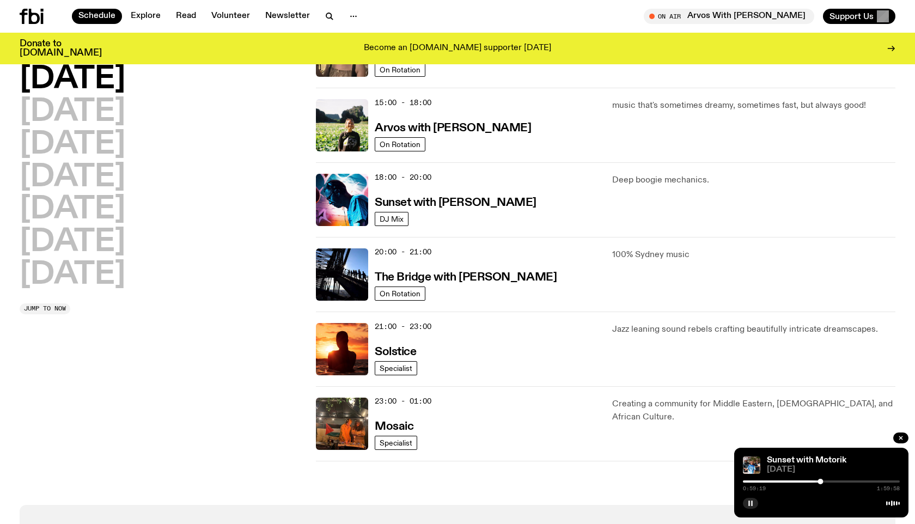
scroll to position [381, 0]
click at [484, 206] on h3 "Sunset with [PERSON_NAME]" at bounding box center [456, 202] width 162 height 11
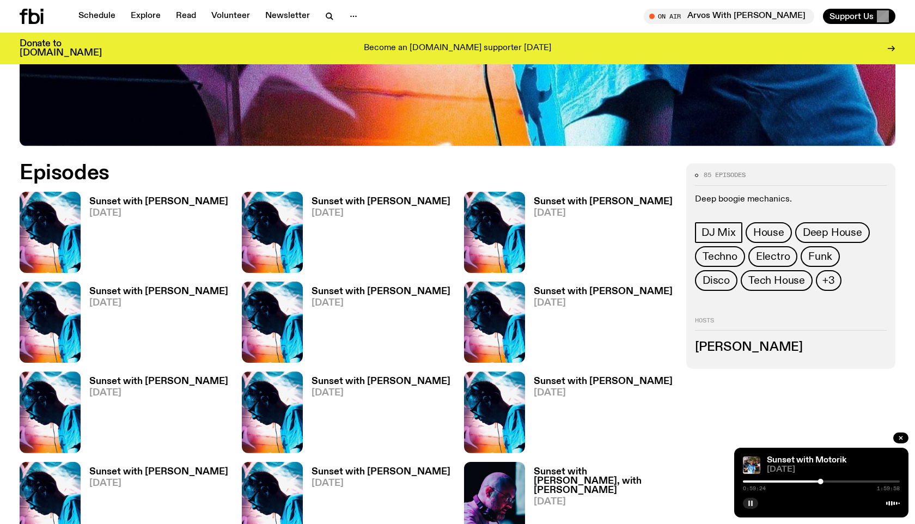
scroll to position [620, 0]
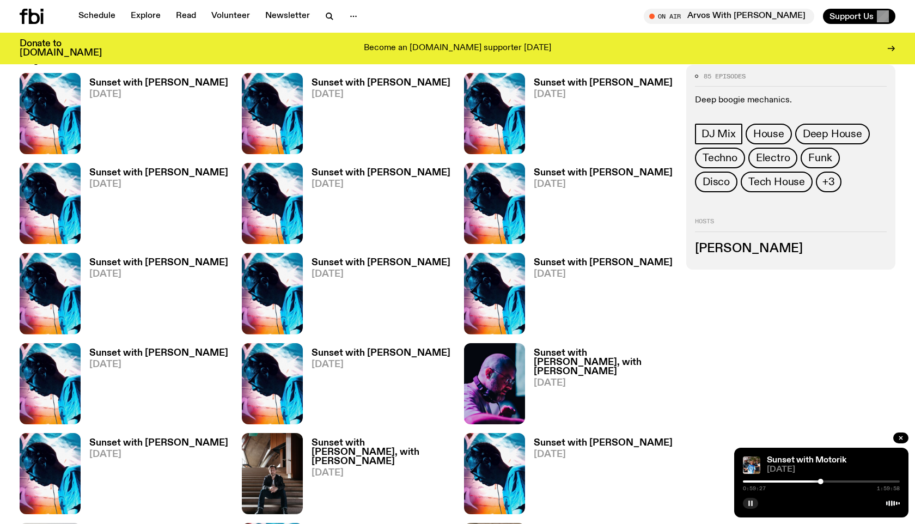
click at [154, 80] on h3 "Sunset with [PERSON_NAME]" at bounding box center [158, 82] width 139 height 9
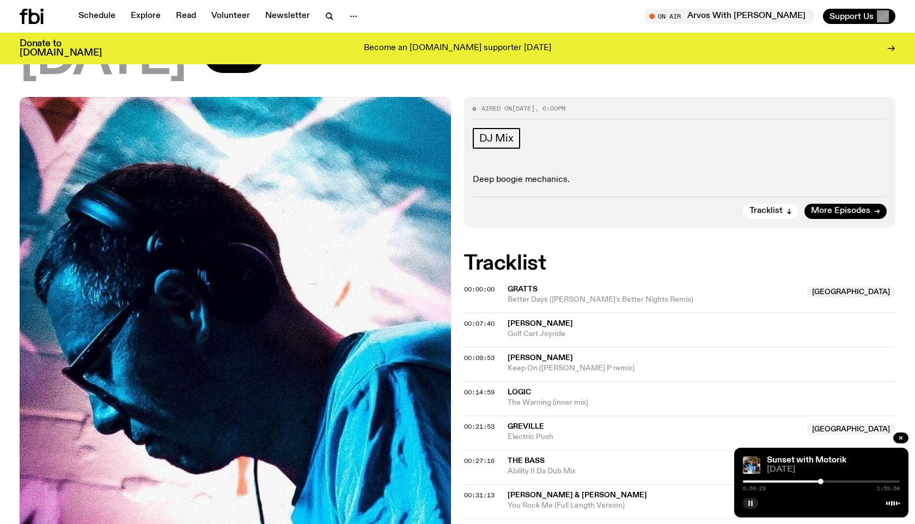
scroll to position [114, 0]
click at [478, 325] on span "00:07:40" at bounding box center [479, 323] width 31 height 9
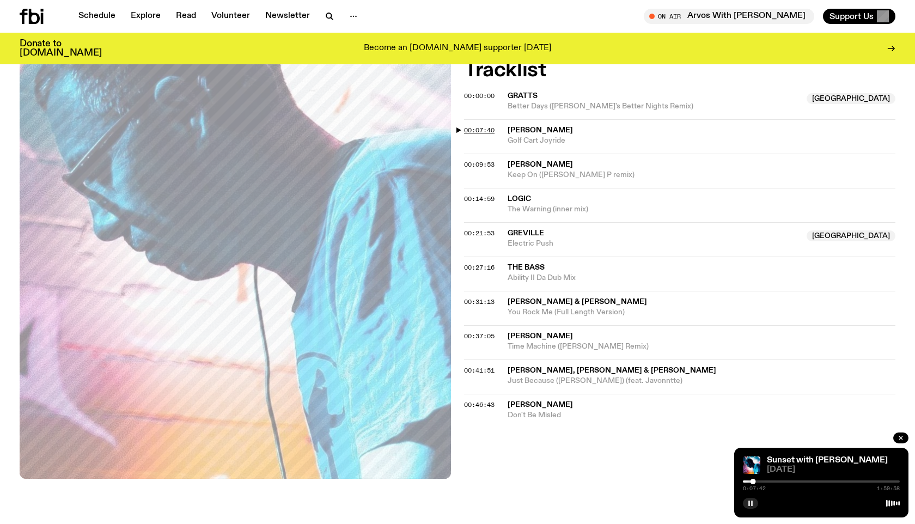
scroll to position [249, 0]
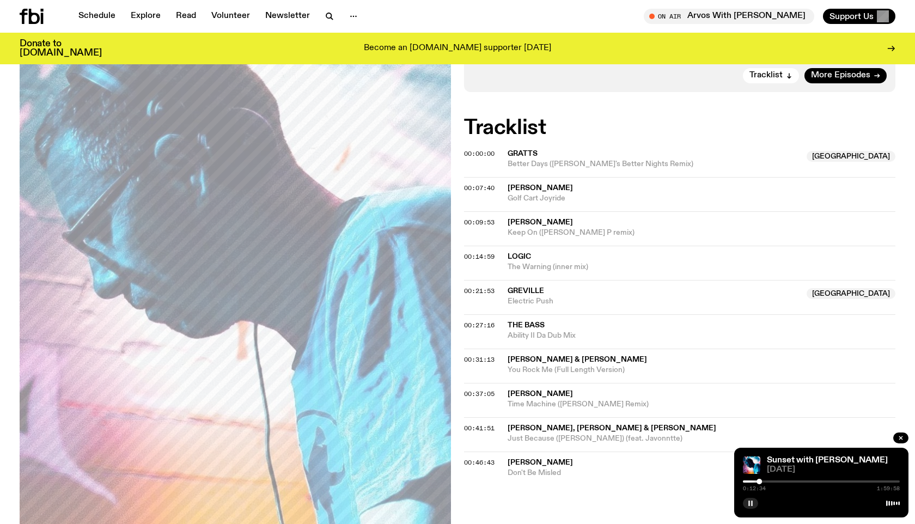
click at [746, 505] on button "button" at bounding box center [750, 503] width 15 height 11
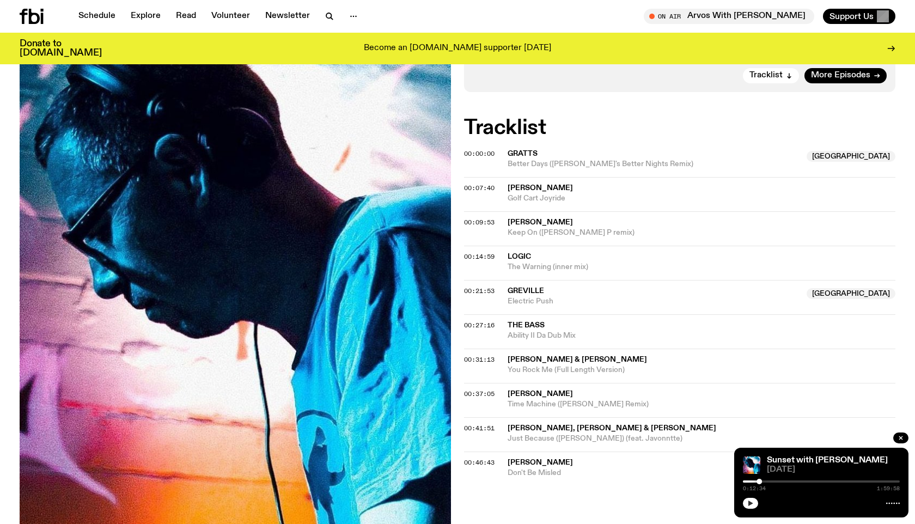
click at [746, 505] on button "button" at bounding box center [750, 503] width 15 height 11
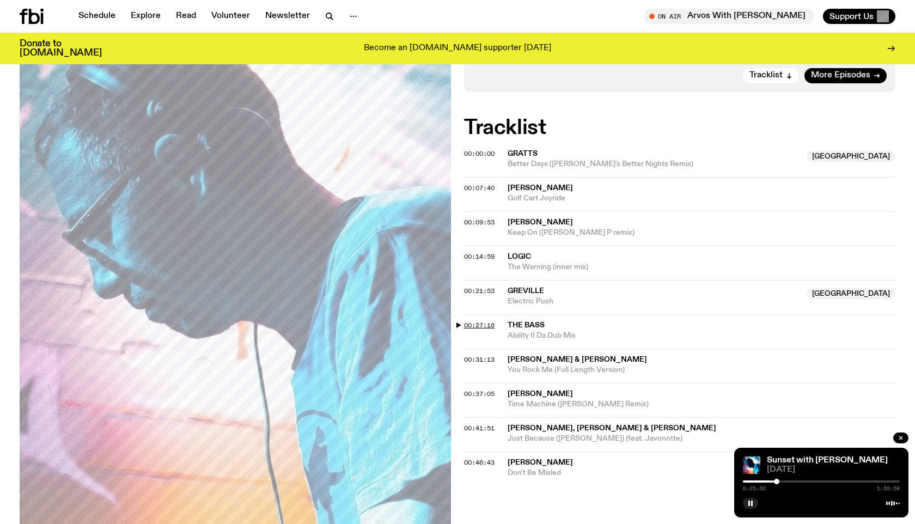
click at [477, 321] on span "00:27:16" at bounding box center [479, 325] width 31 height 9
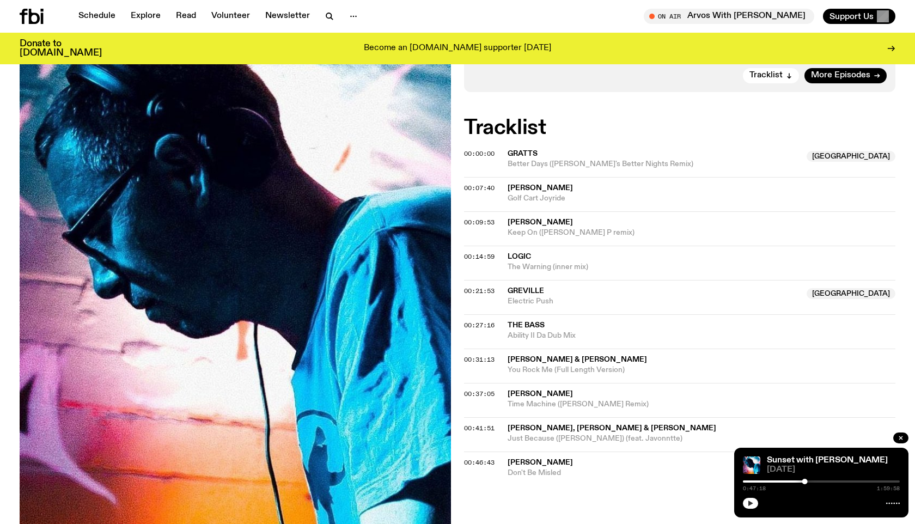
click at [752, 502] on icon "button" at bounding box center [750, 503] width 7 height 7
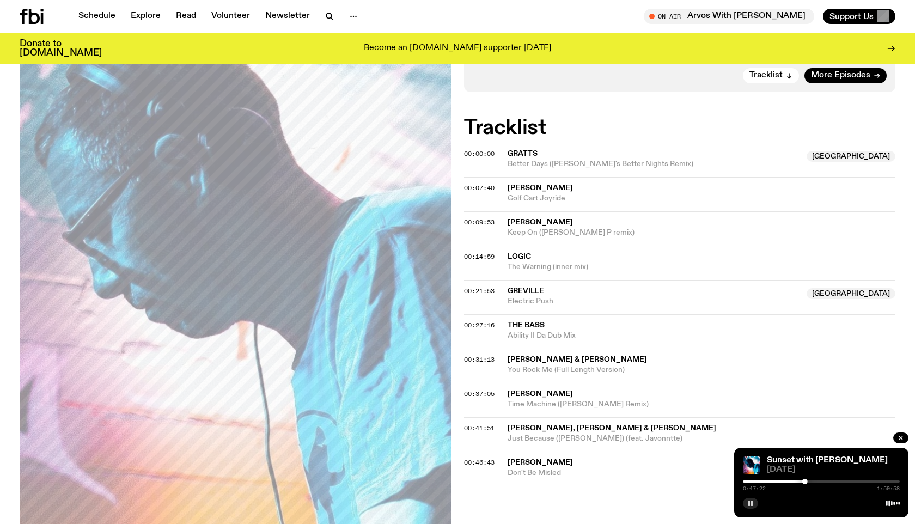
click at [604, 434] on span "Just Because ([PERSON_NAME]) (feat. Javonntte)" at bounding box center [702, 439] width 388 height 10
click at [541, 464] on span "[PERSON_NAME]" at bounding box center [540, 463] width 65 height 8
click at [807, 481] on div at bounding box center [807, 481] width 5 height 5
click at [806, 481] on div at bounding box center [805, 481] width 5 height 5
click at [753, 502] on icon "button" at bounding box center [750, 503] width 7 height 7
